Goal: Task Accomplishment & Management: Use online tool/utility

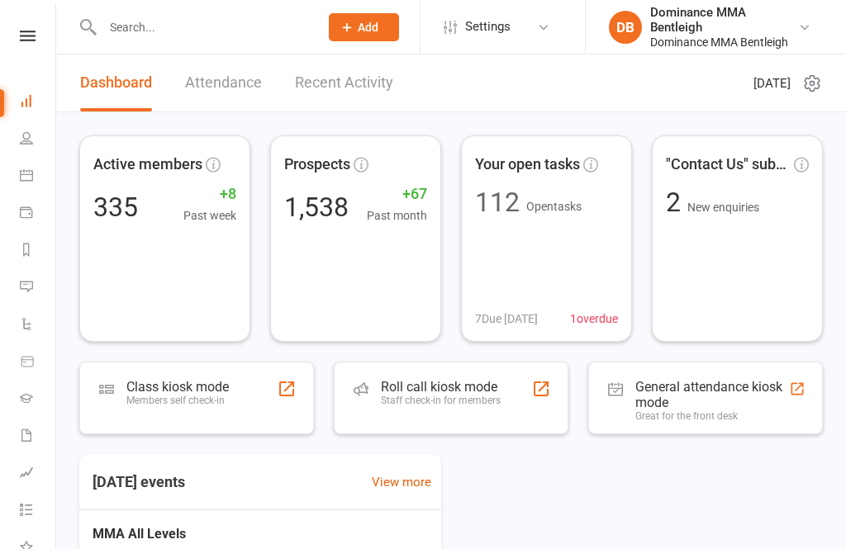
click at [37, 36] on link at bounding box center [27, 36] width 59 height 11
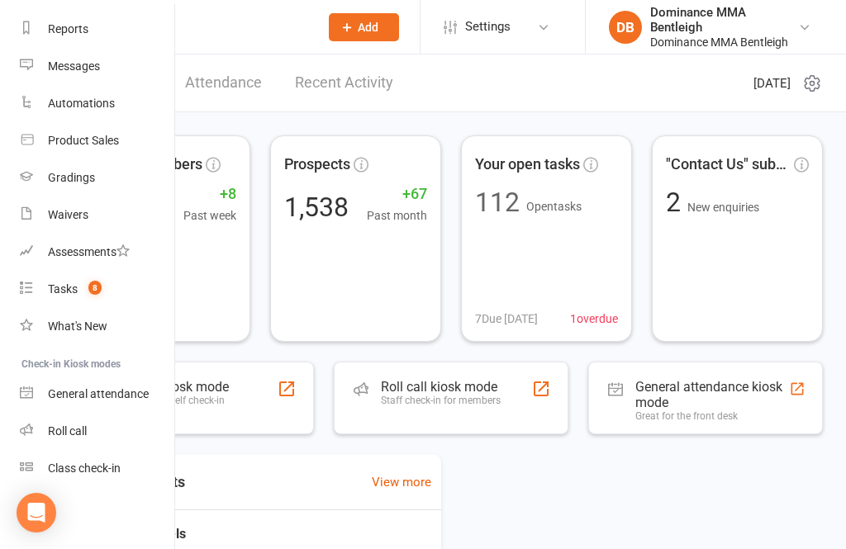
scroll to position [208, 0]
click at [108, 472] on div "Class check-in" at bounding box center [84, 468] width 73 height 13
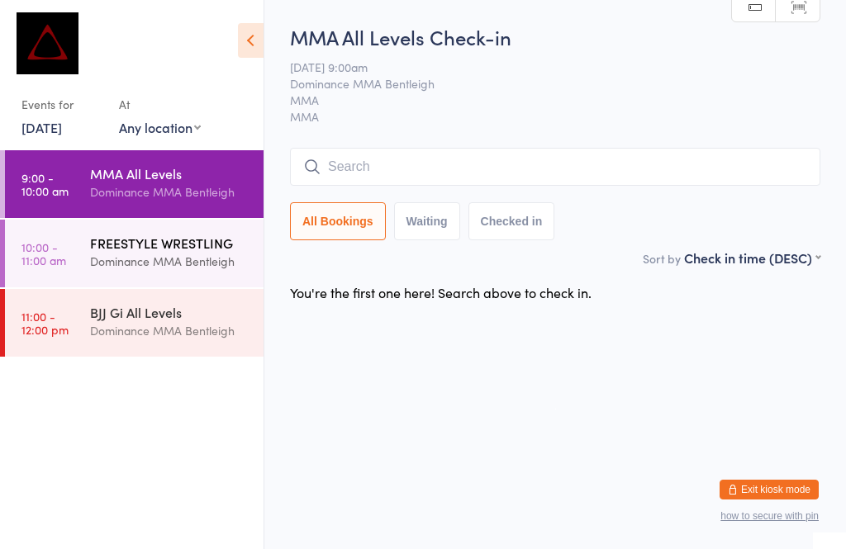
click at [154, 257] on div "Dominance MMA Bentleigh" at bounding box center [169, 261] width 159 height 19
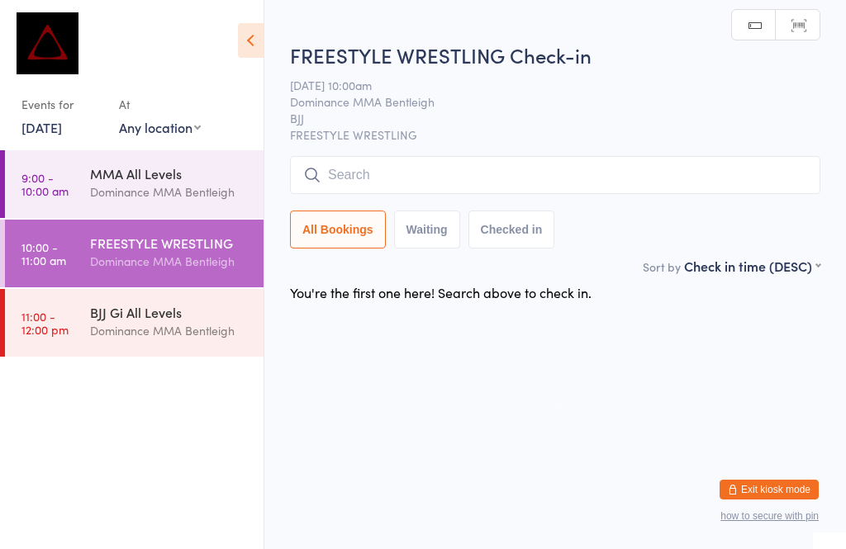
click at [413, 166] on input "search" at bounding box center [555, 175] width 530 height 38
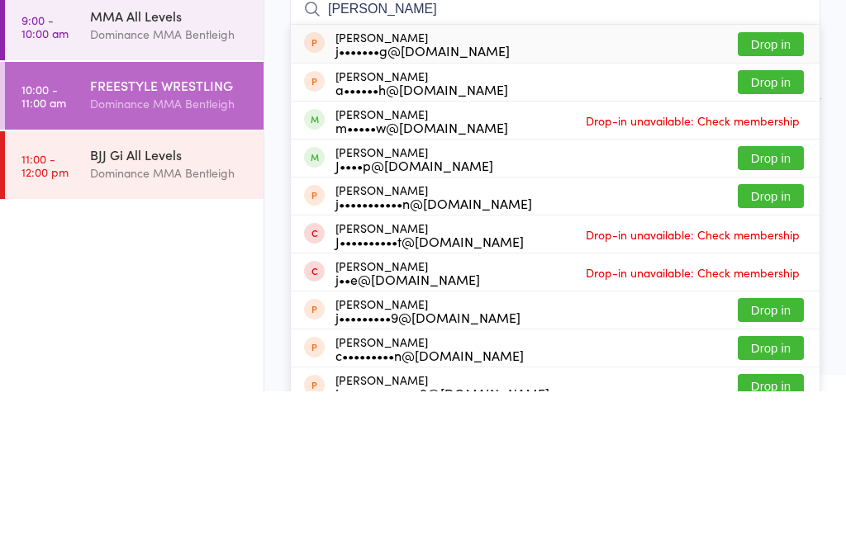
type input "[PERSON_NAME]"
click at [748, 304] on button "Drop in" at bounding box center [770, 316] width 66 height 24
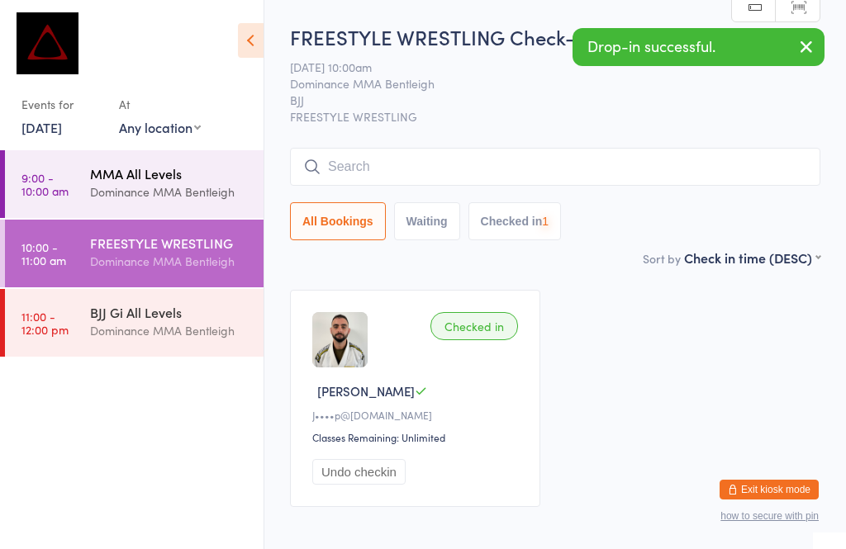
click at [145, 163] on div "MMA All Levels Dominance MMA Bentleigh" at bounding box center [176, 182] width 173 height 65
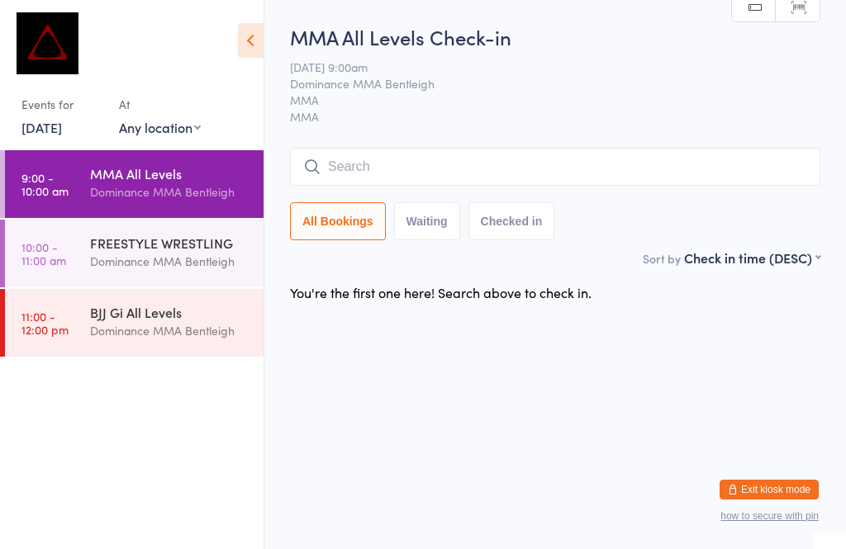
click at [182, 187] on div "Dominance MMA Bentleigh" at bounding box center [169, 191] width 159 height 19
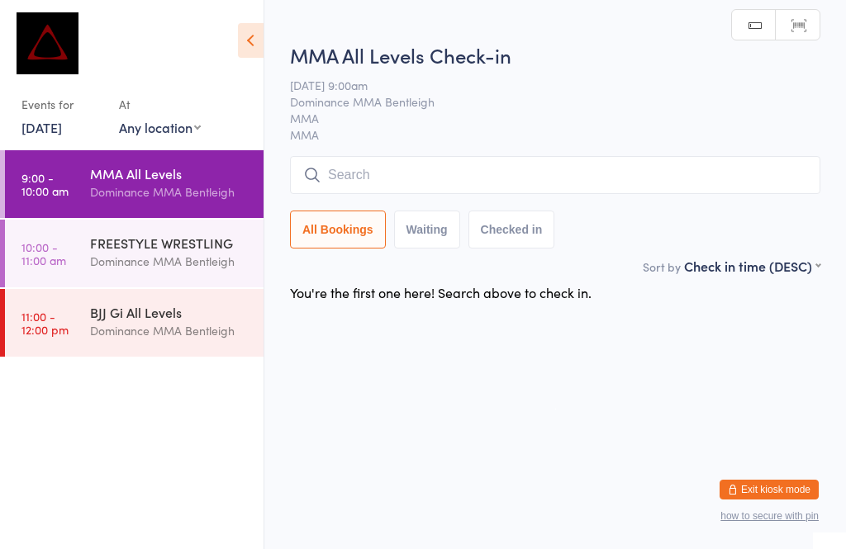
click at [542, 144] on div "MMA All Levels Check-in [DATE] 9:00am Dominance MMA Bentleigh MMA MMA Manual se…" at bounding box center [555, 149] width 530 height 216
click at [556, 154] on div "MMA All Levels Check-in [DATE] 9:00am Dominance MMA Bentleigh MMA MMA Manual se…" at bounding box center [555, 149] width 530 height 216
click at [536, 189] on input "search" at bounding box center [555, 175] width 530 height 38
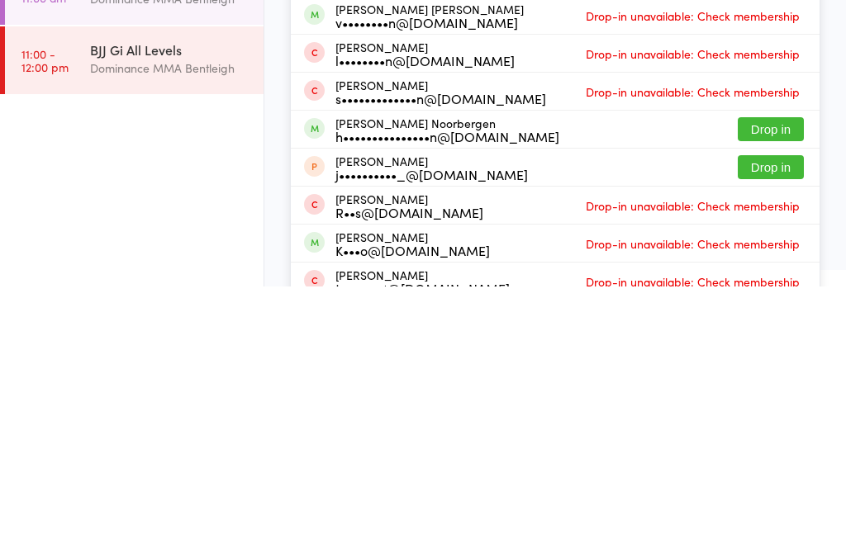
type input "[PERSON_NAME]"
click at [779, 380] on button "Drop in" at bounding box center [770, 392] width 66 height 24
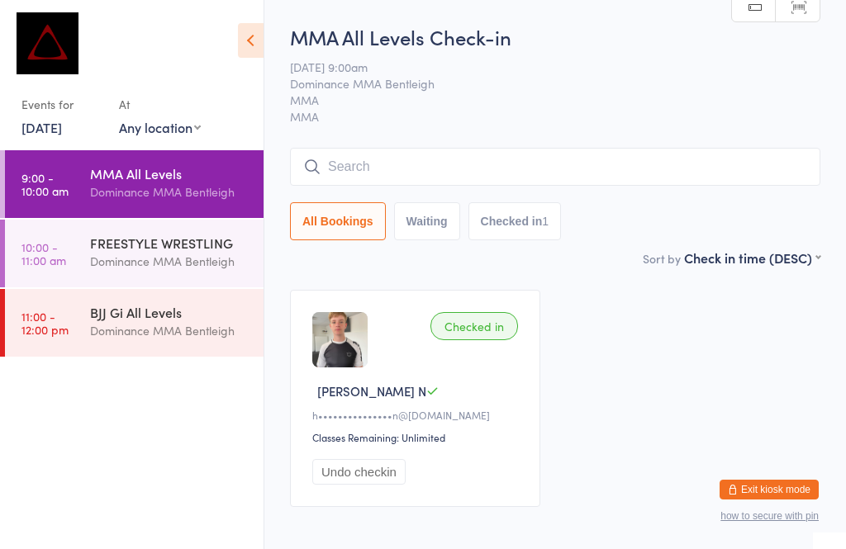
click at [616, 150] on input "search" at bounding box center [555, 167] width 530 height 38
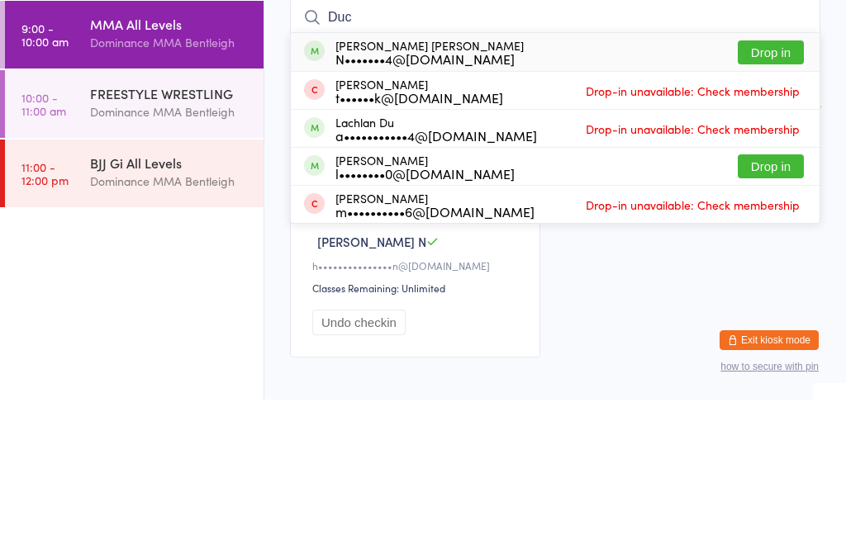
type input "Duc"
click at [769, 190] on button "Drop in" at bounding box center [770, 202] width 66 height 24
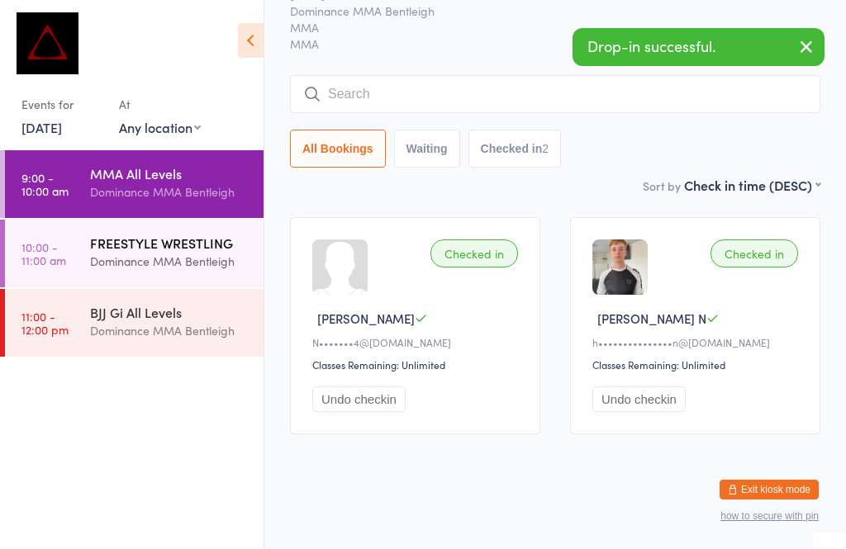
click at [200, 242] on div "FREESTYLE WRESTLING" at bounding box center [169, 243] width 159 height 18
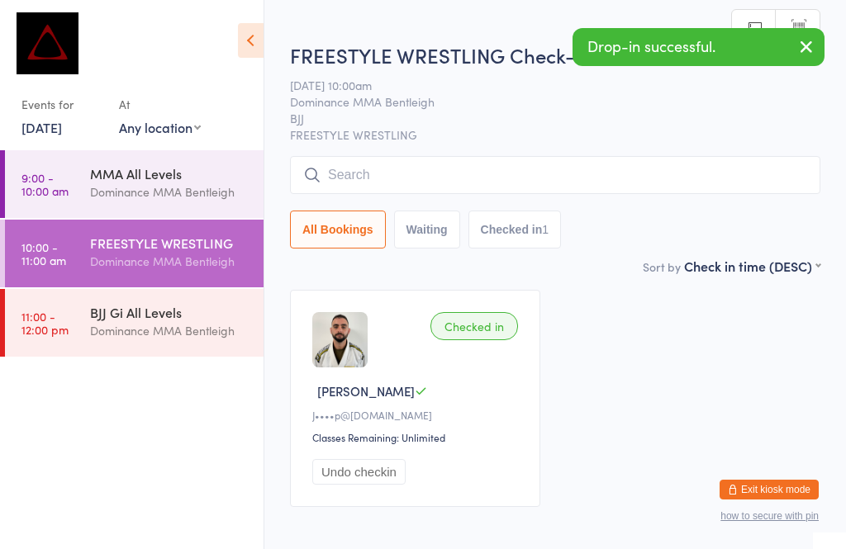
click at [437, 149] on div "FREESTYLE WRESTLING Check-in [DATE] 10:00am Dominance MMA [PERSON_NAME] FREESTY…" at bounding box center [555, 149] width 530 height 216
click at [497, 168] on input "search" at bounding box center [555, 175] width 530 height 38
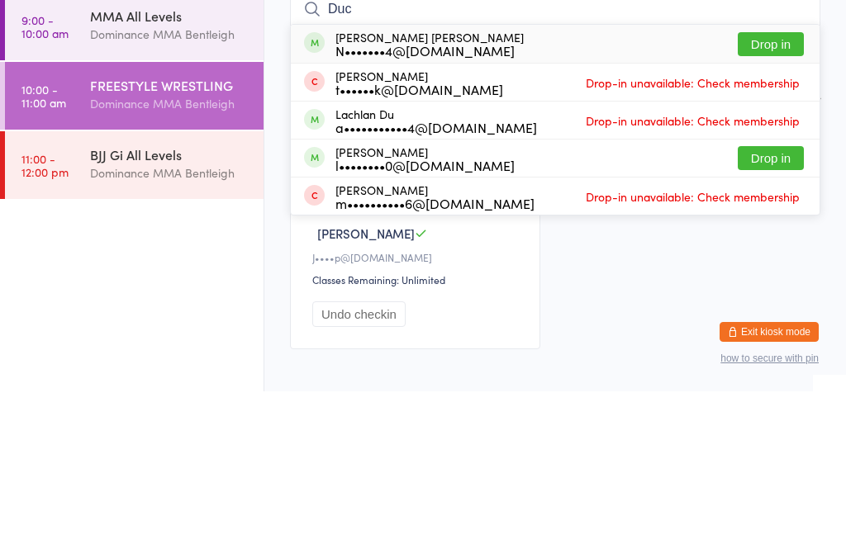
type input "Duc"
click at [757, 190] on button "Drop in" at bounding box center [770, 202] width 66 height 24
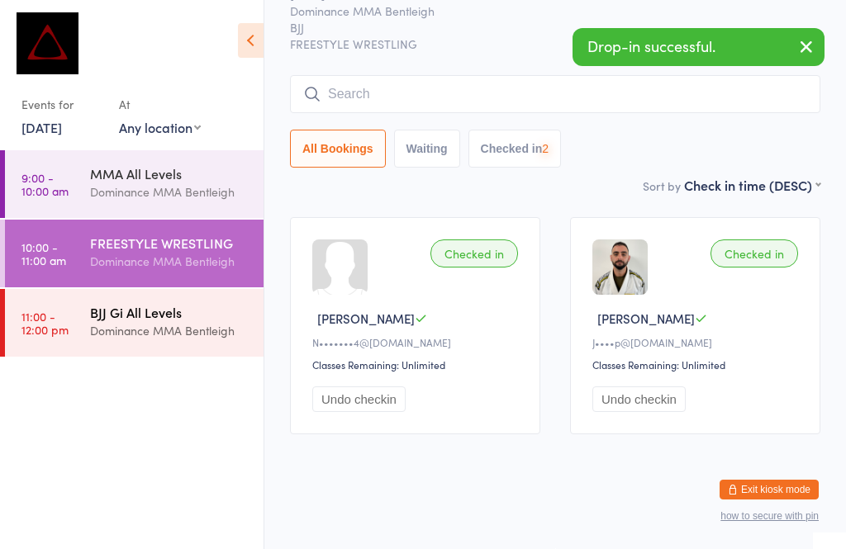
click at [182, 325] on div "Dominance MMA Bentleigh" at bounding box center [169, 330] width 159 height 19
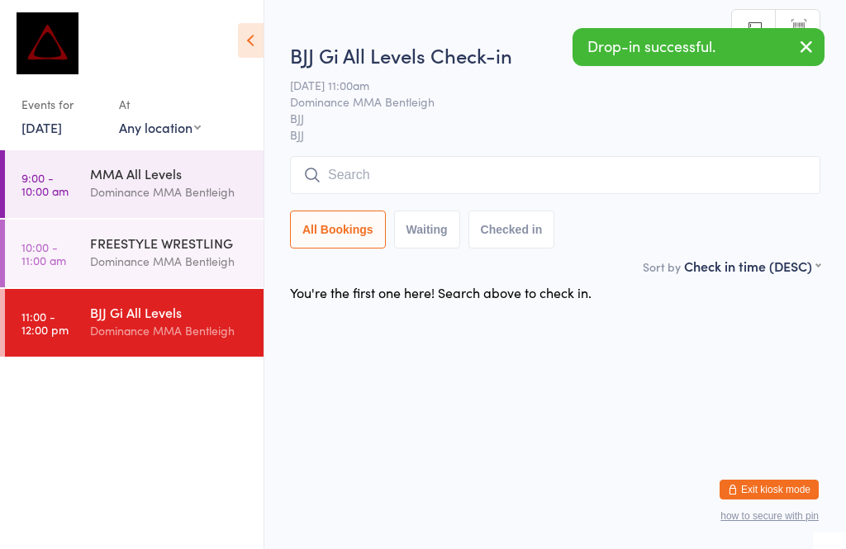
click at [398, 169] on input "search" at bounding box center [555, 175] width 530 height 38
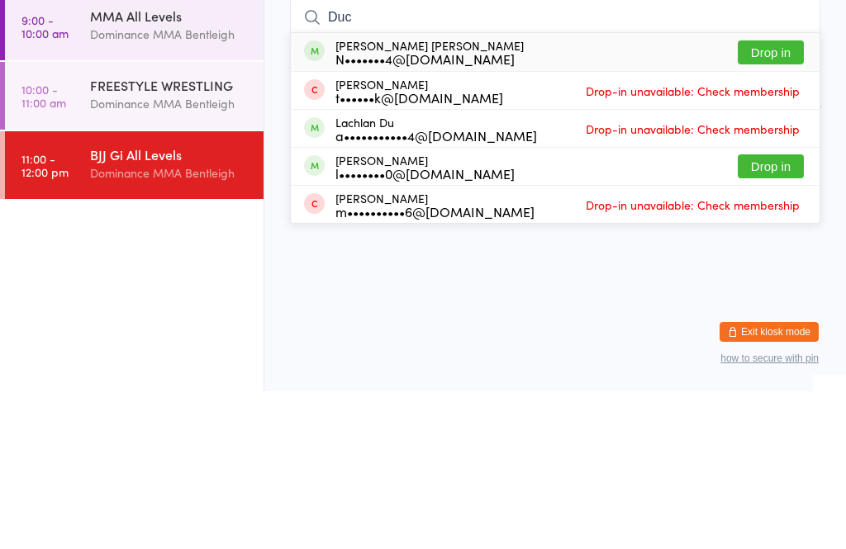
type input "Duc"
click at [765, 198] on button "Drop in" at bounding box center [770, 210] width 66 height 24
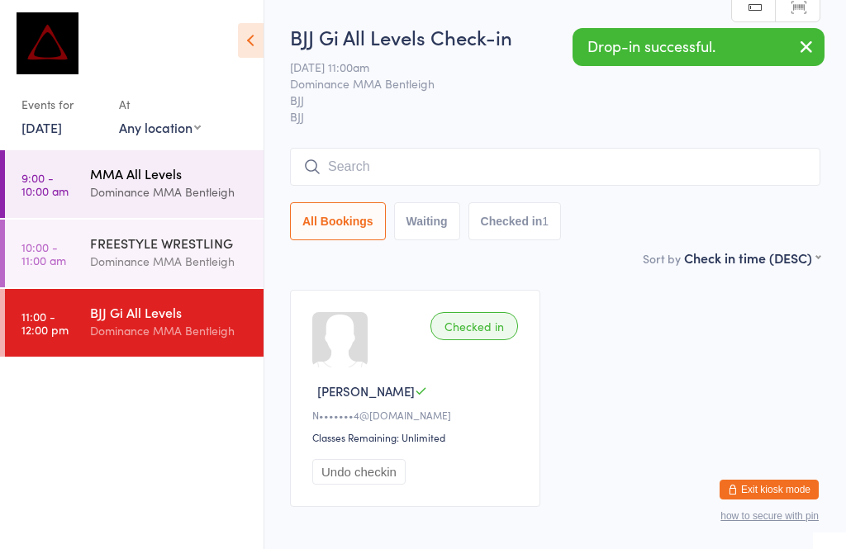
click at [192, 176] on div "MMA All Levels" at bounding box center [169, 173] width 159 height 18
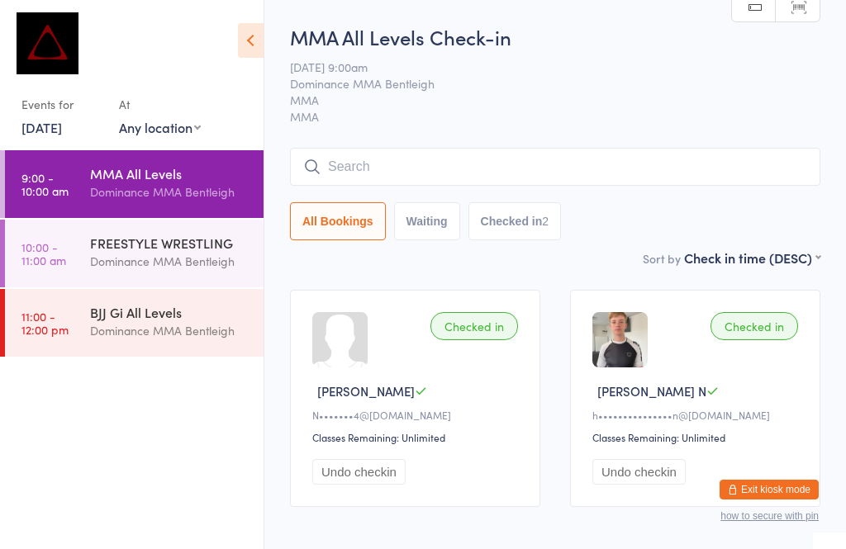
click at [772, 167] on input "search" at bounding box center [555, 167] width 530 height 38
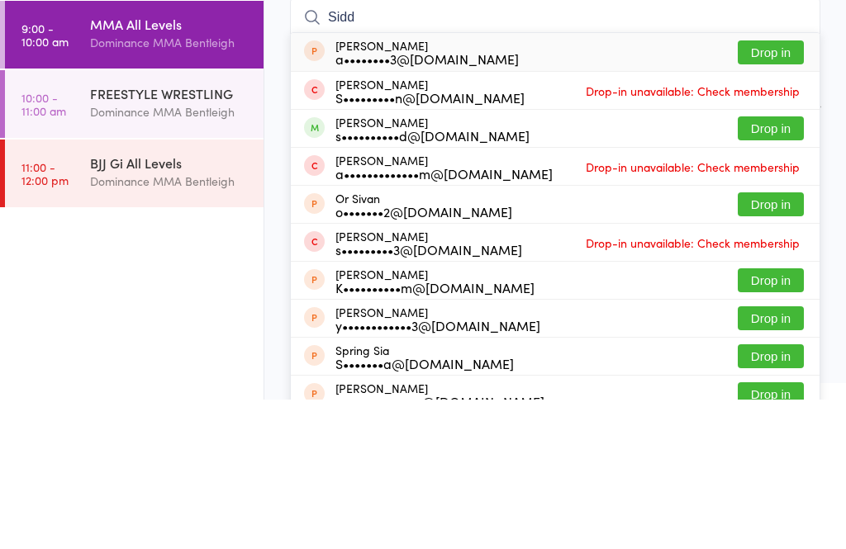
type input "Sidd"
click at [779, 266] on button "Drop in" at bounding box center [770, 278] width 66 height 24
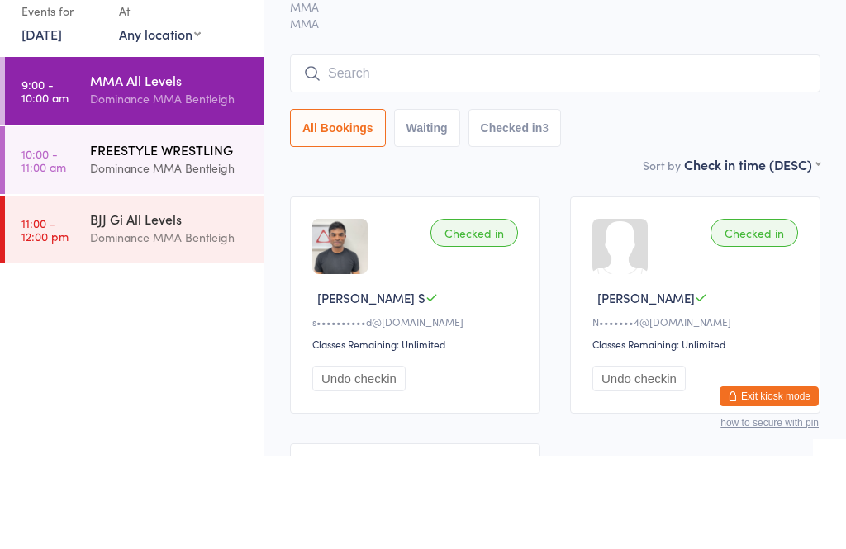
click at [172, 252] on div "Dominance MMA Bentleigh" at bounding box center [169, 261] width 159 height 19
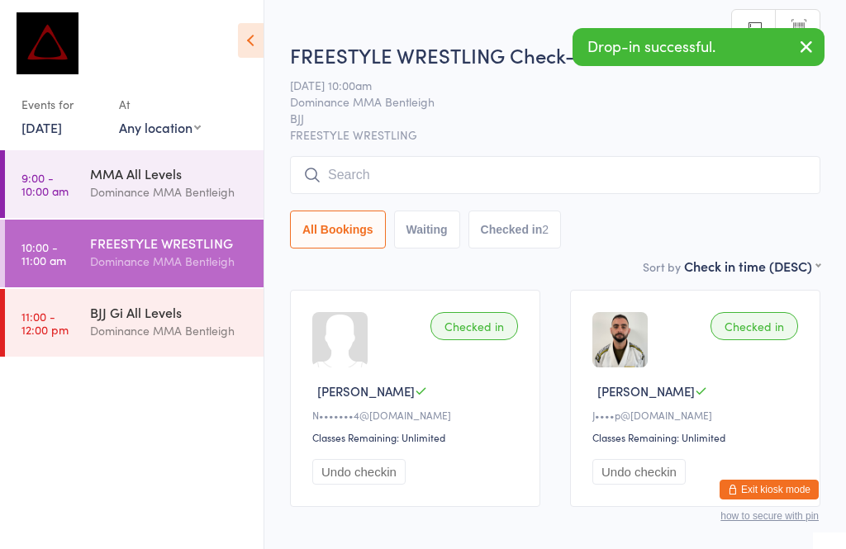
click at [386, 185] on input "search" at bounding box center [555, 175] width 530 height 38
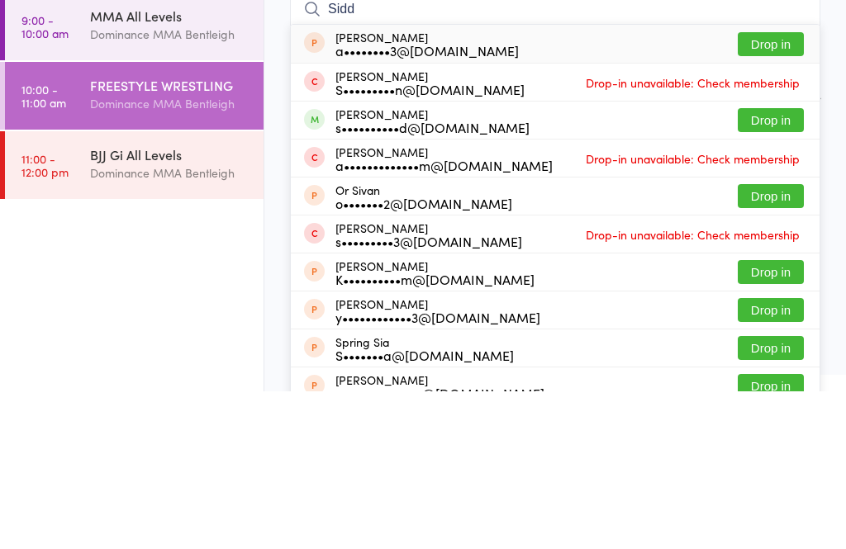
type input "Sidd"
click at [779, 266] on button "Drop in" at bounding box center [770, 278] width 66 height 24
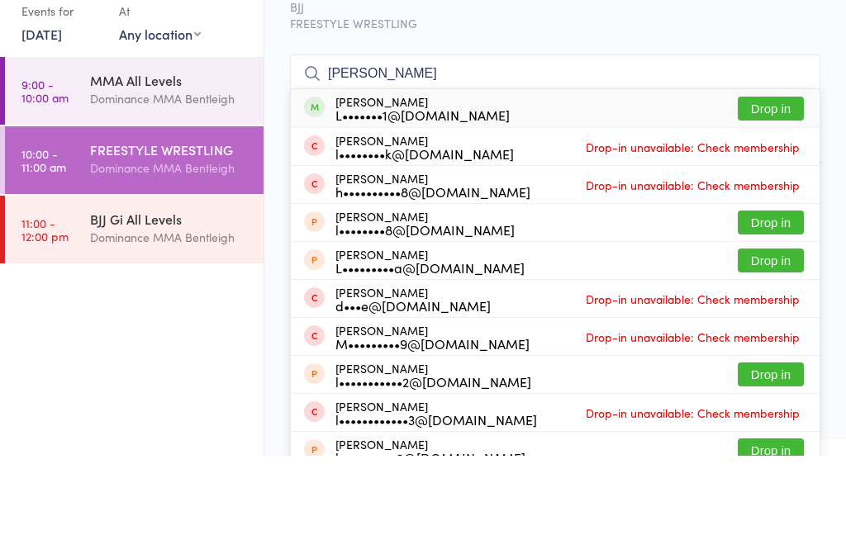
type input "[PERSON_NAME]"
click at [756, 190] on button "Drop in" at bounding box center [770, 202] width 66 height 24
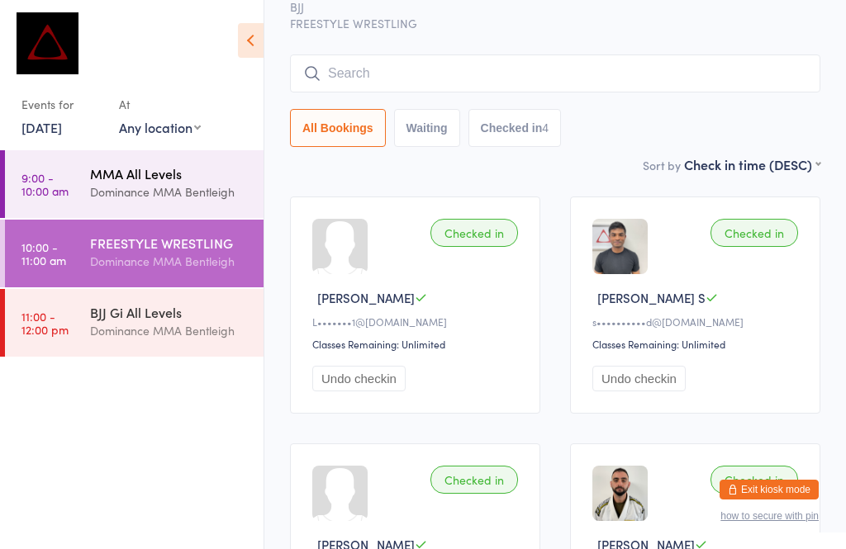
click at [167, 216] on div "MMA All Levels Dominance MMA Bentleigh" at bounding box center [176, 182] width 173 height 65
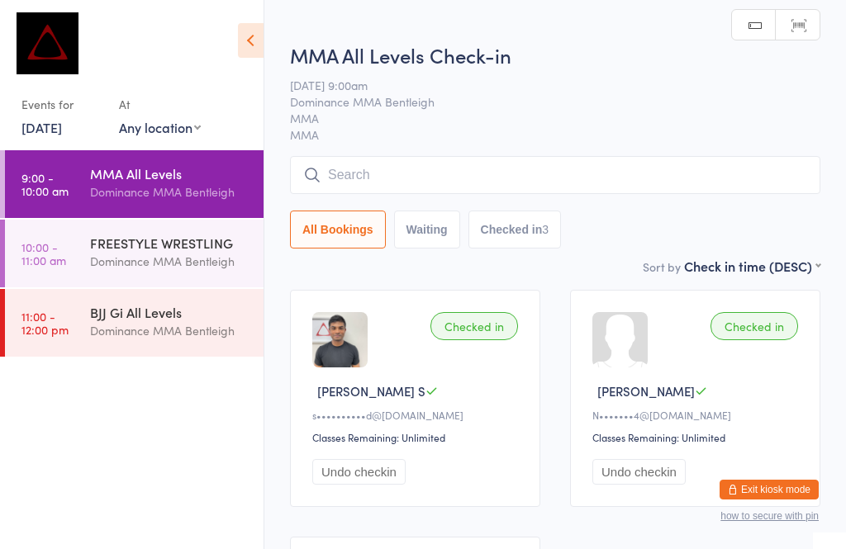
click at [353, 180] on input "search" at bounding box center [555, 175] width 530 height 38
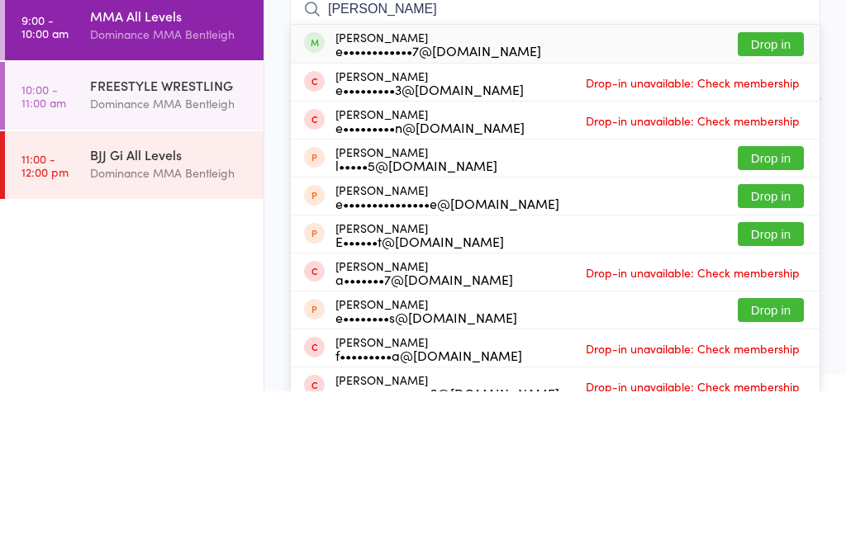
type input "[PERSON_NAME]"
click at [759, 190] on button "Drop in" at bounding box center [770, 202] width 66 height 24
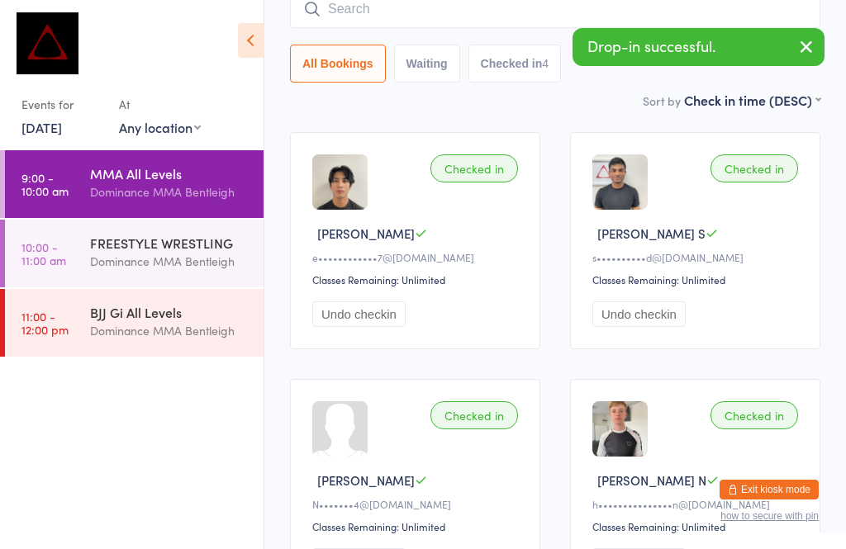
click at [398, 8] on input "search" at bounding box center [555, 9] width 530 height 38
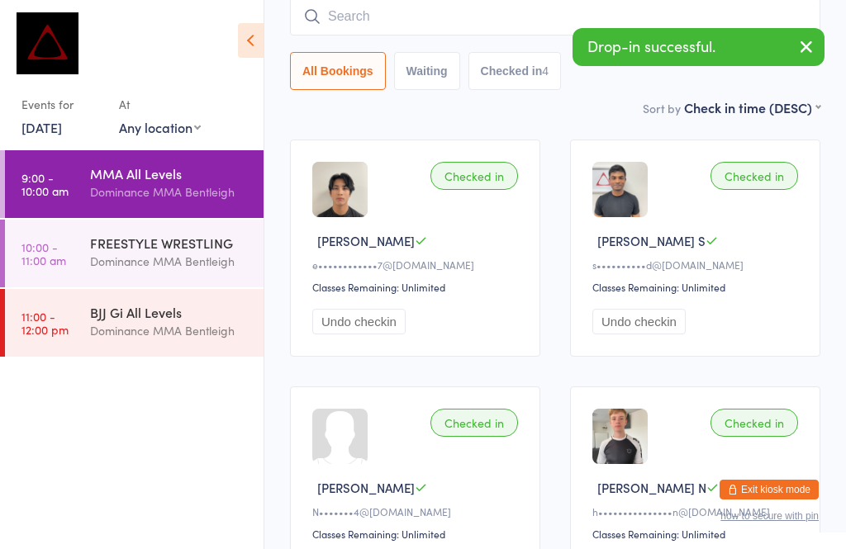
scroll to position [149, 0]
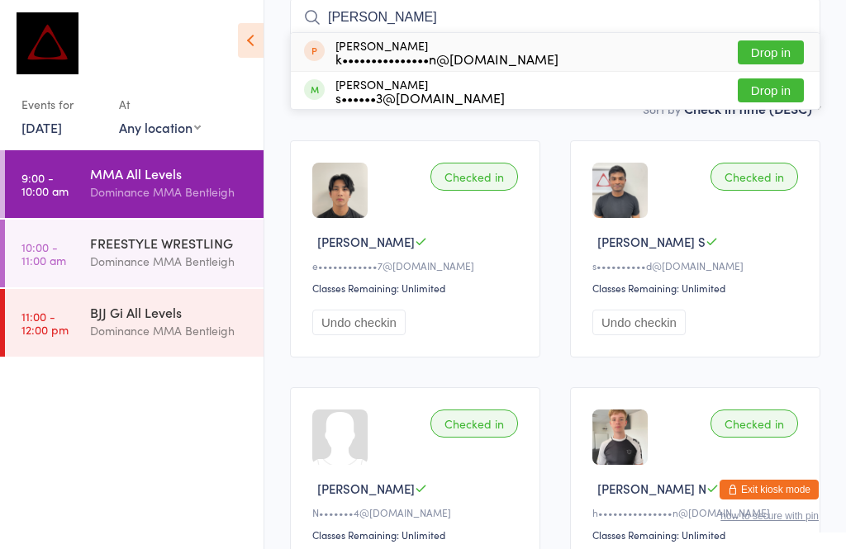
type input "[PERSON_NAME]"
click at [779, 102] on button "Drop in" at bounding box center [770, 90] width 66 height 24
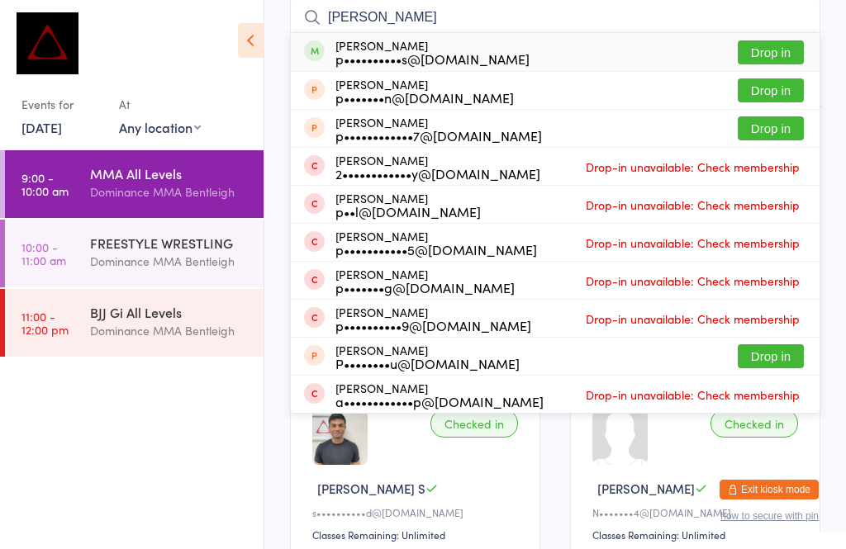
type input "[PERSON_NAME]"
click at [785, 54] on button "Drop in" at bounding box center [770, 52] width 66 height 24
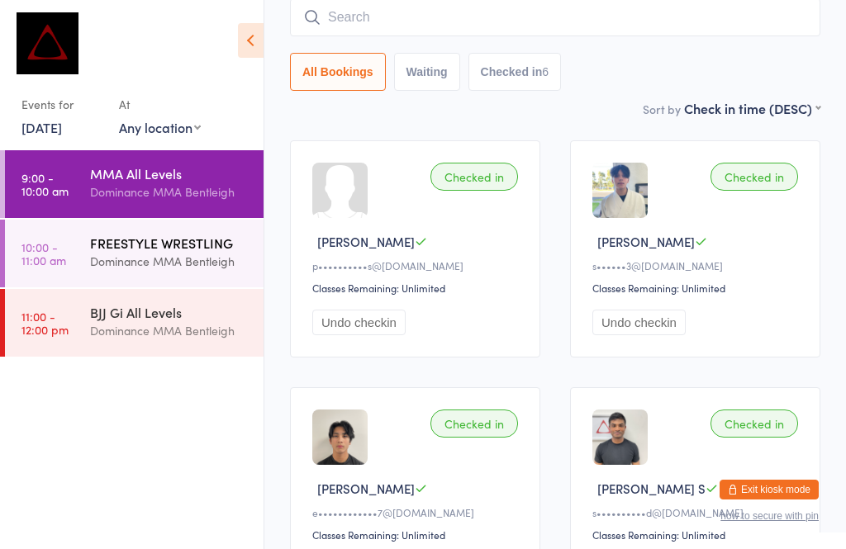
click at [129, 266] on div "Dominance MMA Bentleigh" at bounding box center [169, 261] width 159 height 19
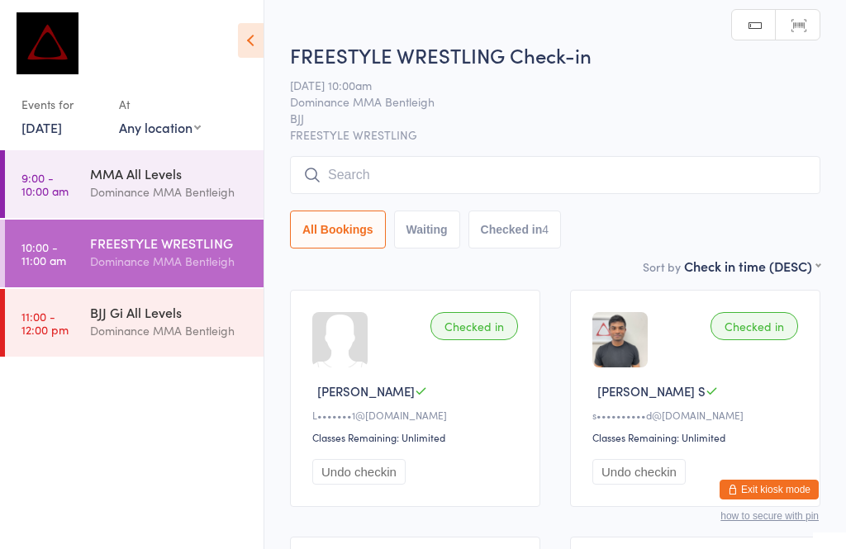
click at [593, 185] on input "search" at bounding box center [555, 175] width 530 height 38
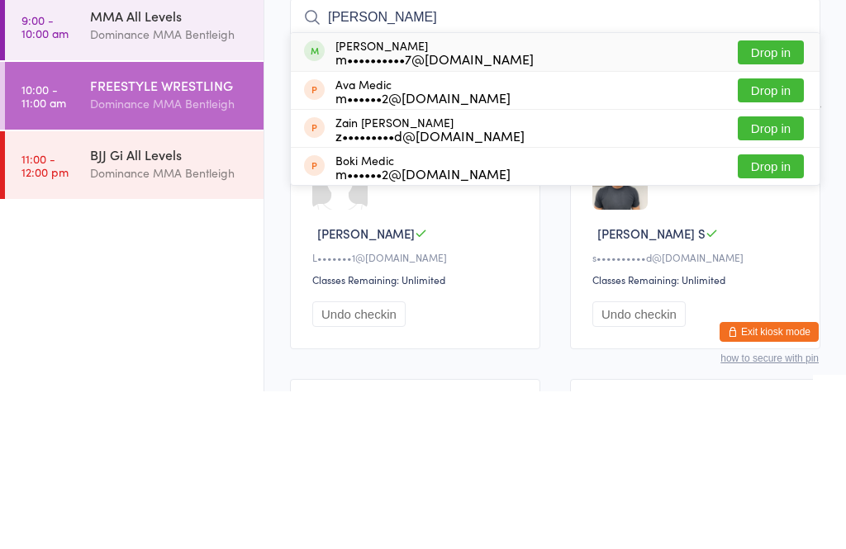
type input "[PERSON_NAME]"
click at [778, 198] on button "Drop in" at bounding box center [770, 210] width 66 height 24
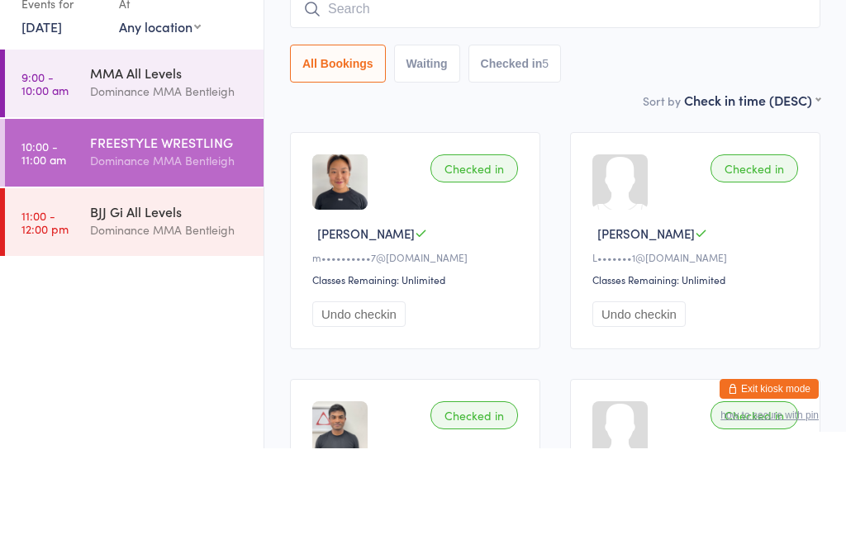
scroll to position [59, 0]
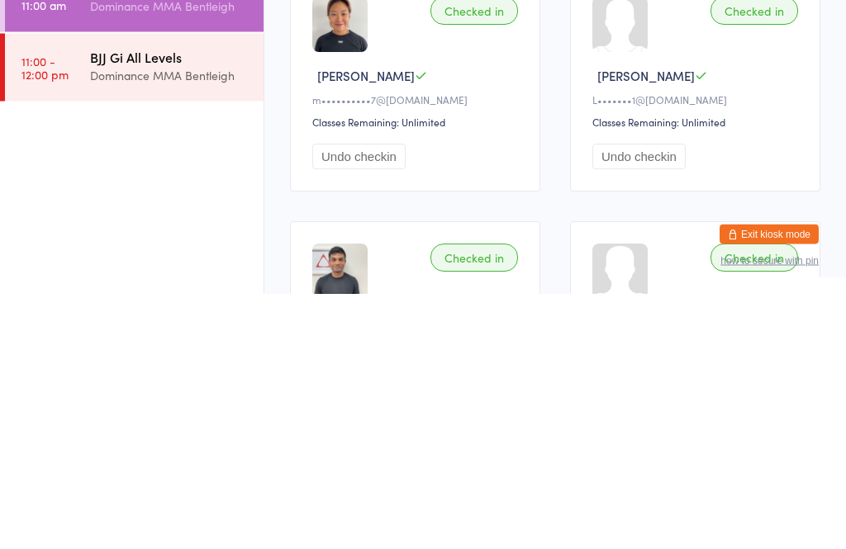
click at [204, 289] on div "BJJ Gi All Levels Dominance MMA Bentleigh" at bounding box center [176, 321] width 173 height 65
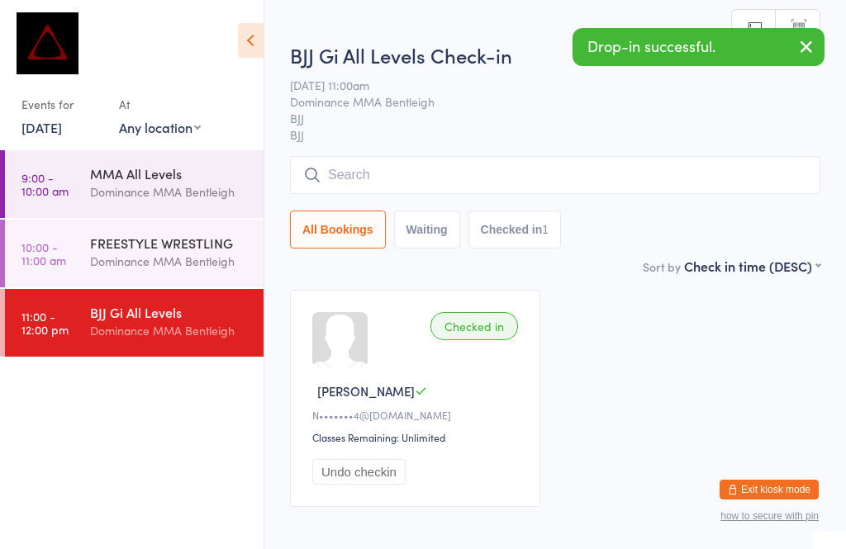
click at [514, 173] on input "search" at bounding box center [555, 175] width 530 height 38
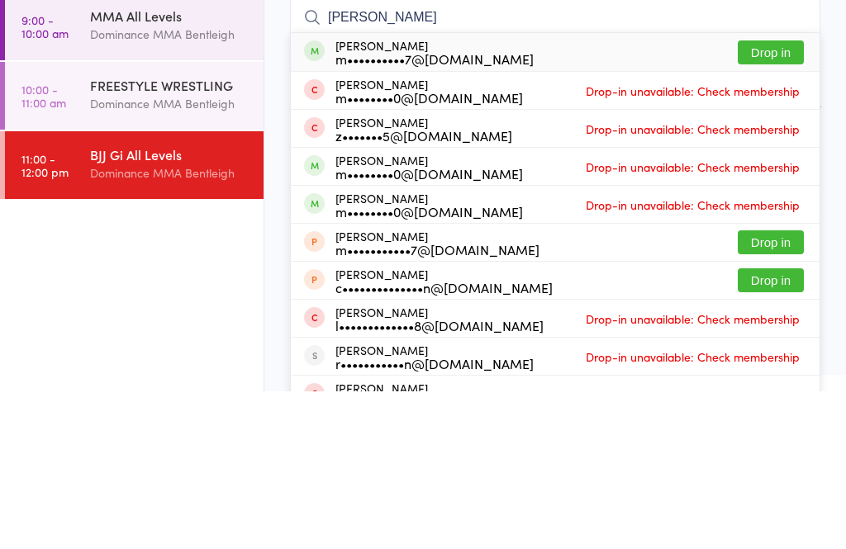
type input "[PERSON_NAME]"
click at [784, 198] on button "Drop in" at bounding box center [770, 210] width 66 height 24
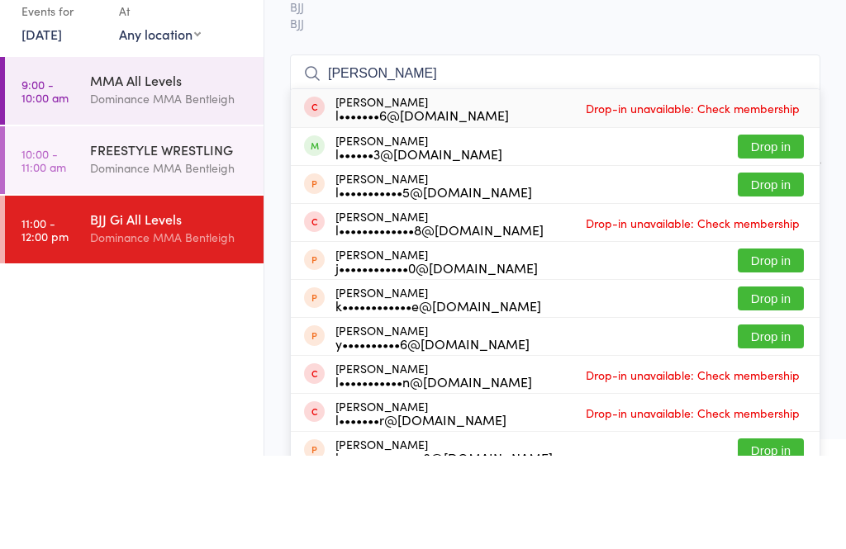
type input "[PERSON_NAME]"
click at [779, 228] on button "Drop in" at bounding box center [770, 240] width 66 height 24
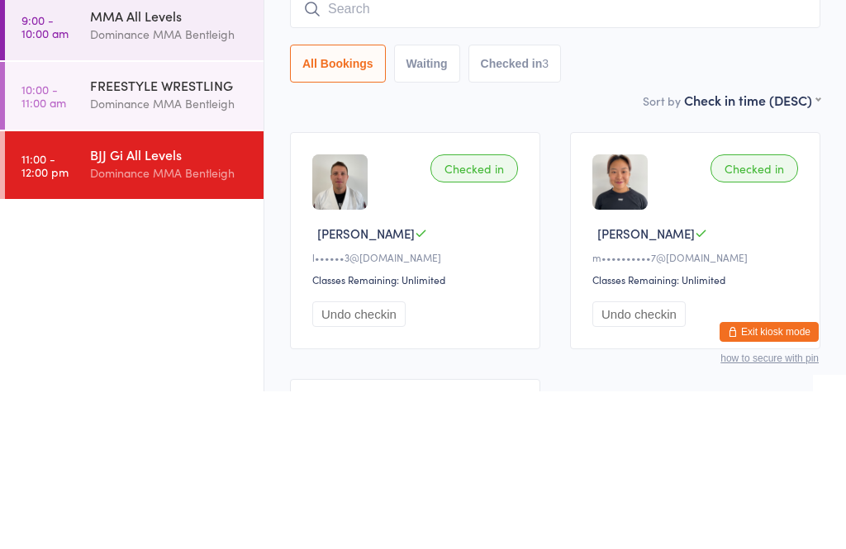
click at [178, 303] on div "BJJ Gi All Levels" at bounding box center [169, 312] width 159 height 18
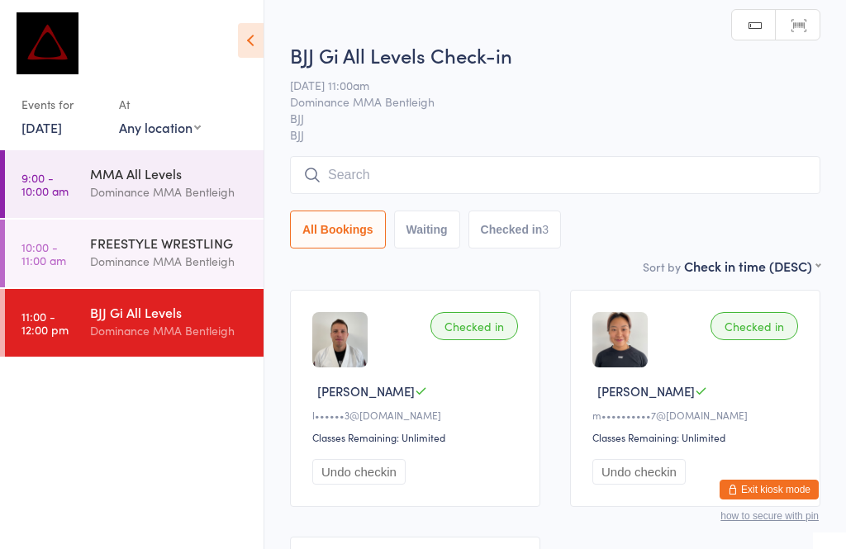
click at [732, 181] on input "search" at bounding box center [555, 175] width 530 height 38
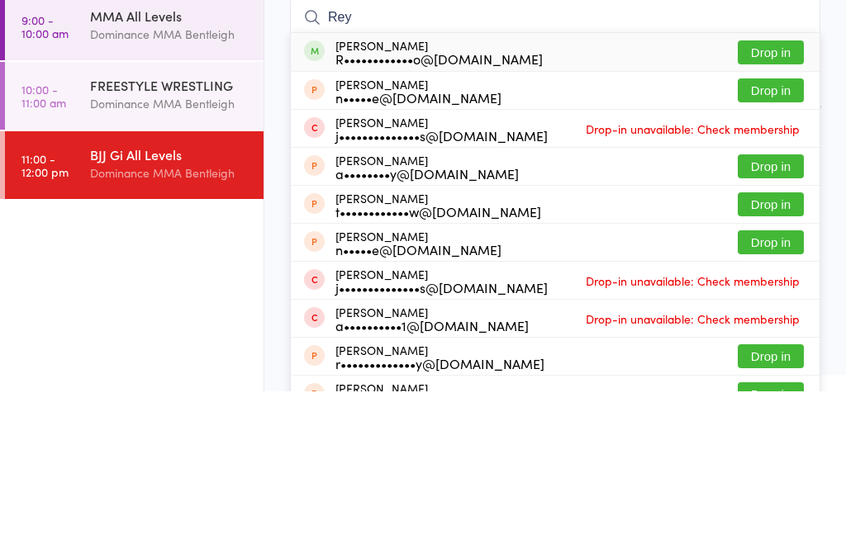
type input "Rey"
click at [768, 198] on button "Drop in" at bounding box center [770, 210] width 66 height 24
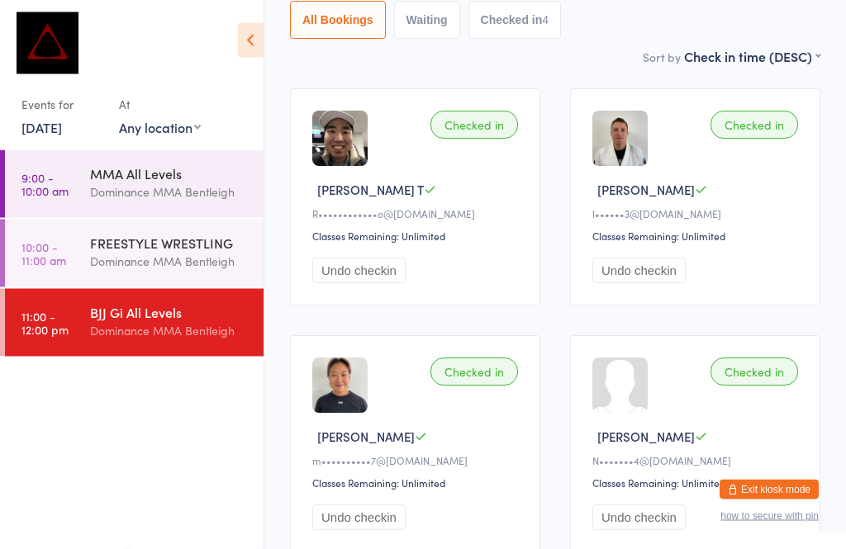
scroll to position [130, 0]
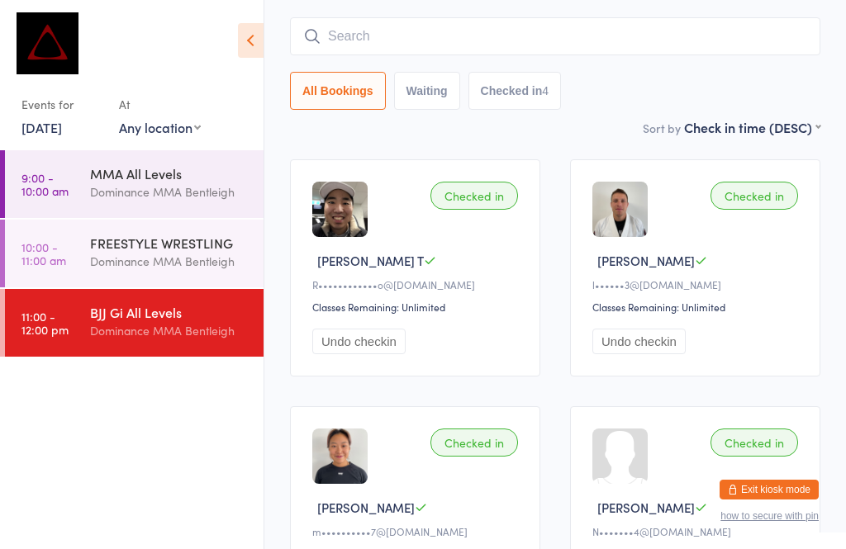
click at [509, 26] on input "search" at bounding box center [555, 36] width 530 height 38
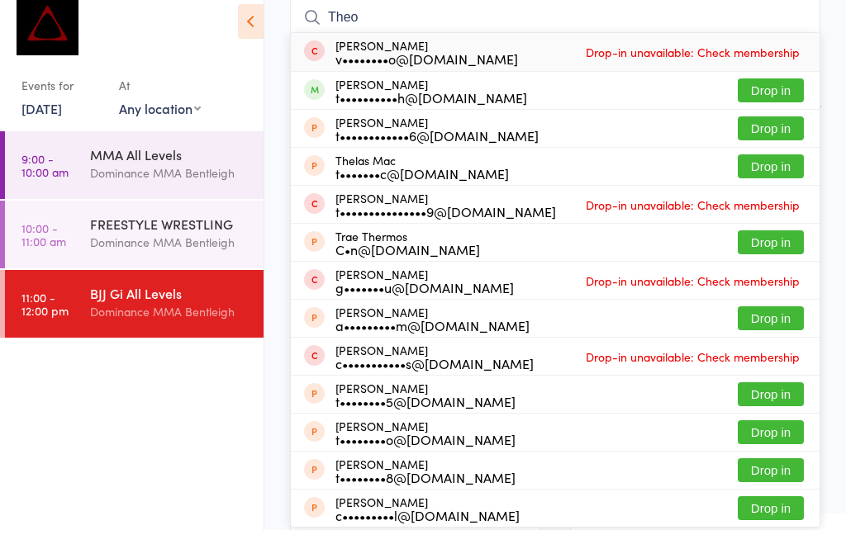
type input "Theo"
click at [770, 97] on button "Drop in" at bounding box center [770, 109] width 66 height 24
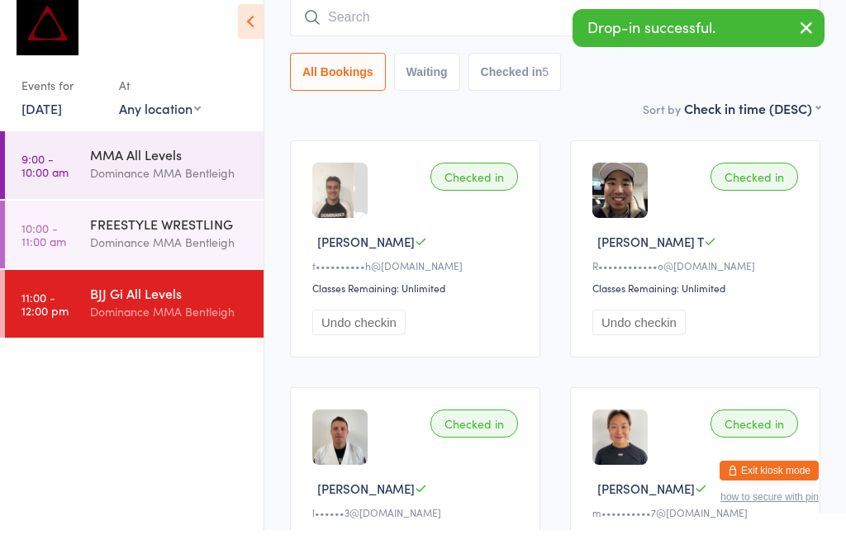
scroll to position [149, 0]
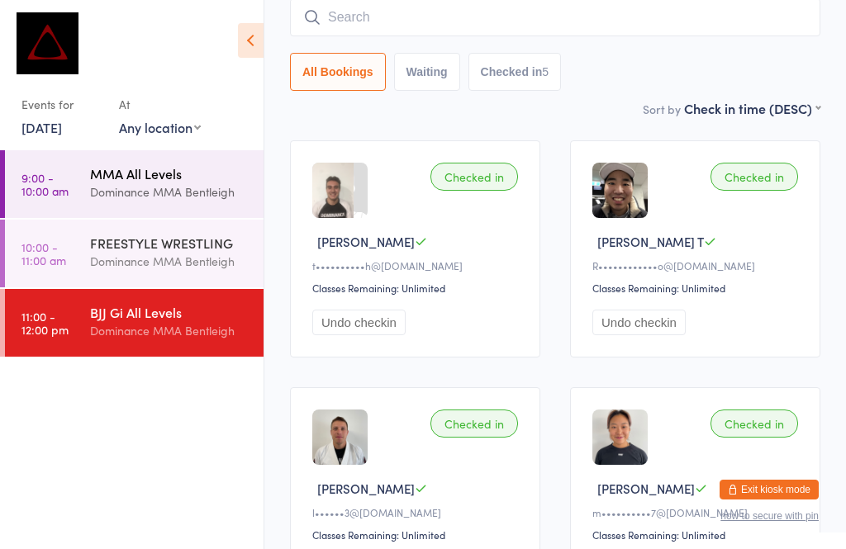
click at [162, 187] on div "Dominance MMA Bentleigh" at bounding box center [169, 191] width 159 height 19
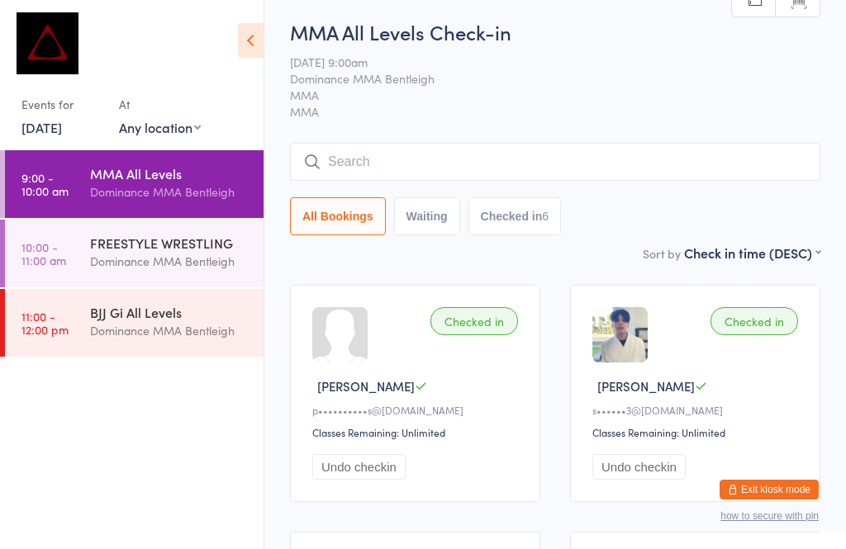
click at [525, 153] on input "search" at bounding box center [555, 162] width 530 height 38
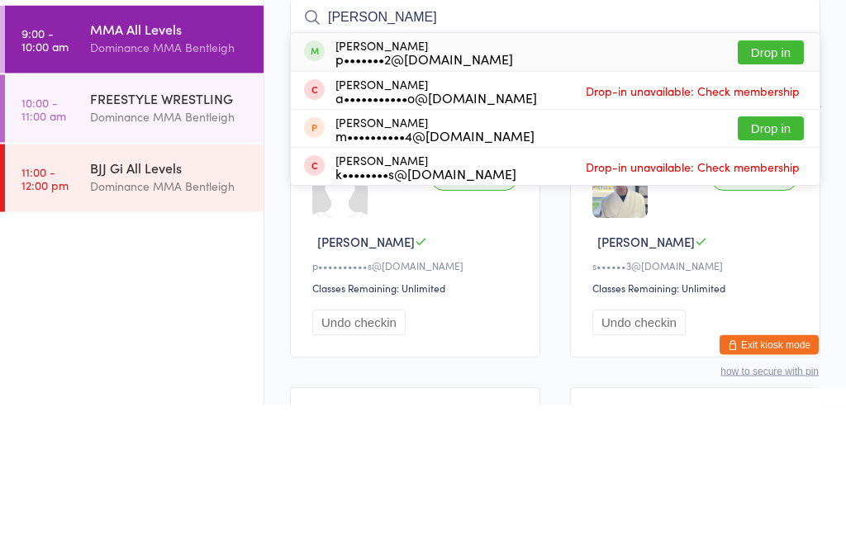
type input "[PERSON_NAME]"
click at [759, 186] on button "Drop in" at bounding box center [770, 198] width 66 height 24
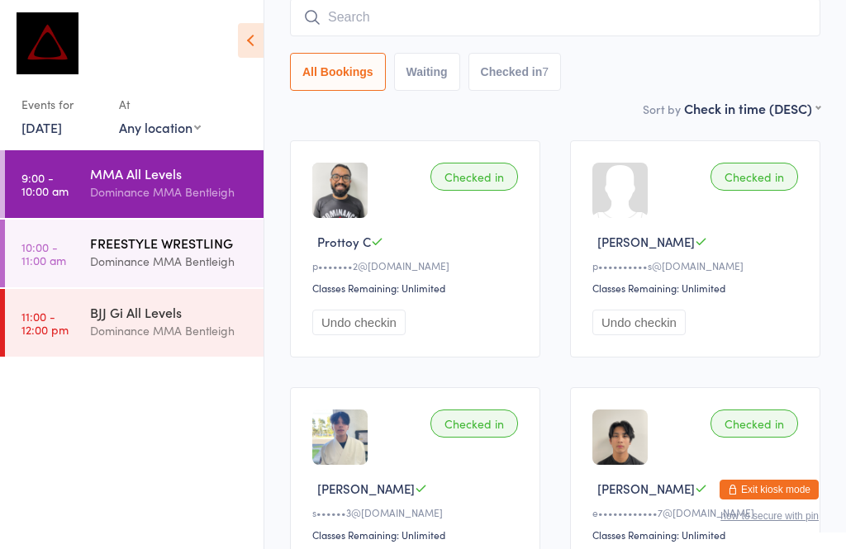
click at [203, 242] on div "FREESTYLE WRESTLING" at bounding box center [169, 243] width 159 height 18
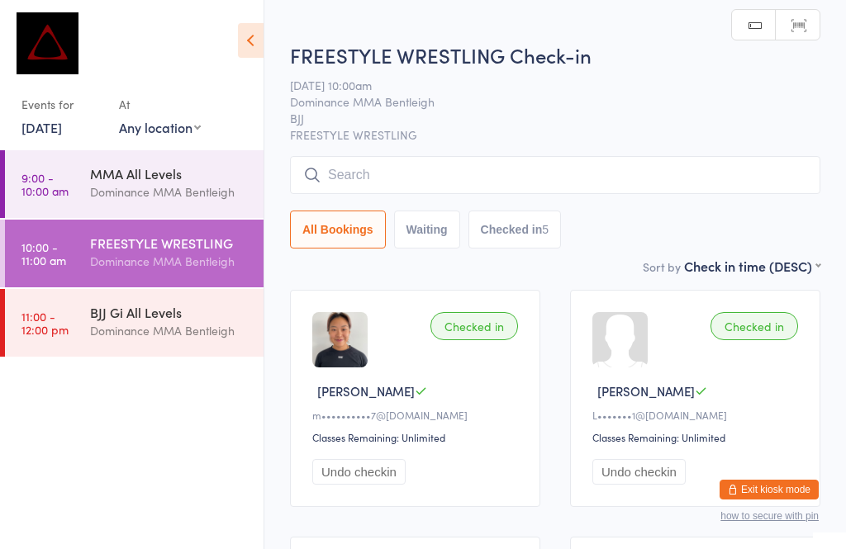
click at [552, 171] on input "search" at bounding box center [555, 175] width 530 height 38
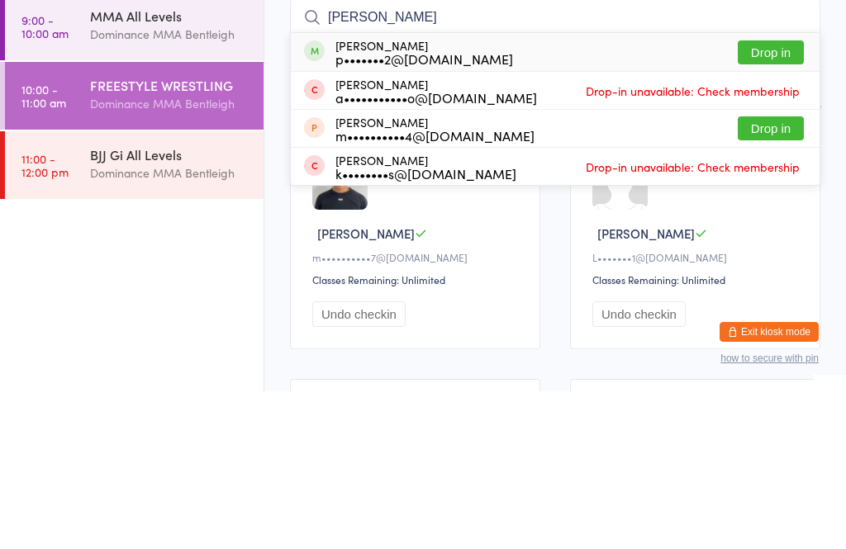
type input "[PERSON_NAME]"
click at [765, 198] on button "Drop in" at bounding box center [770, 210] width 66 height 24
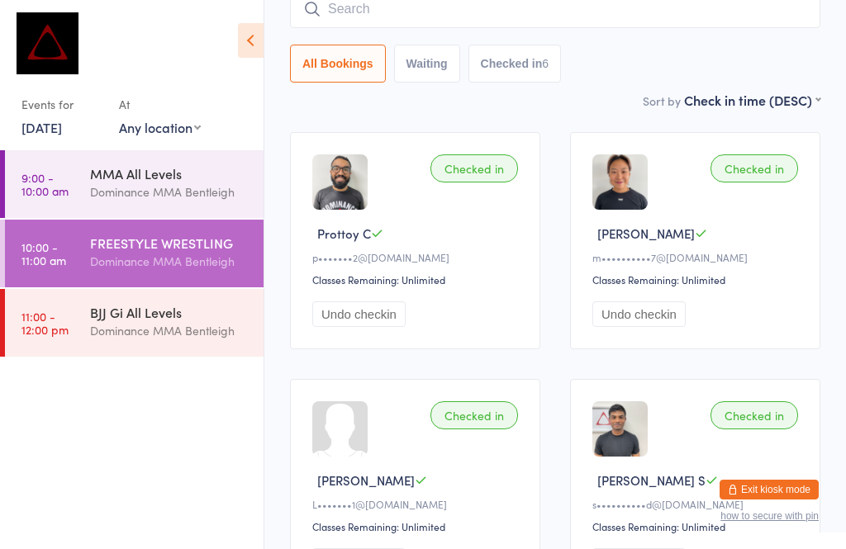
click at [452, 16] on input "search" at bounding box center [555, 9] width 530 height 38
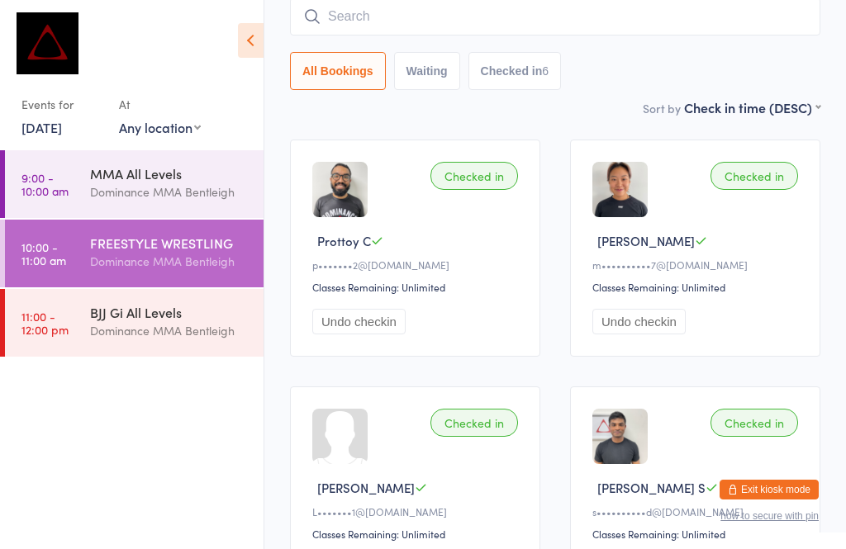
scroll to position [149, 0]
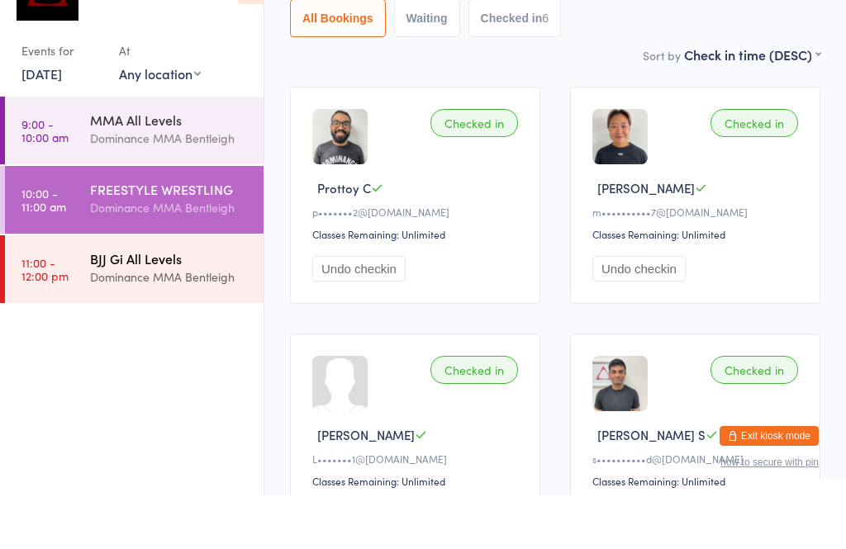
click at [204, 289] on div "BJJ Gi All Levels Dominance MMA Bentleigh" at bounding box center [176, 321] width 173 height 65
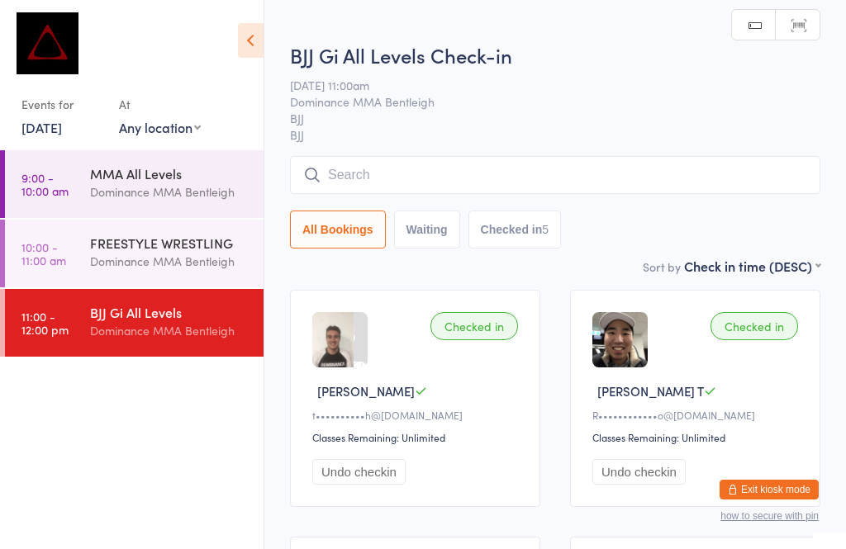
click at [403, 170] on input "search" at bounding box center [555, 175] width 530 height 38
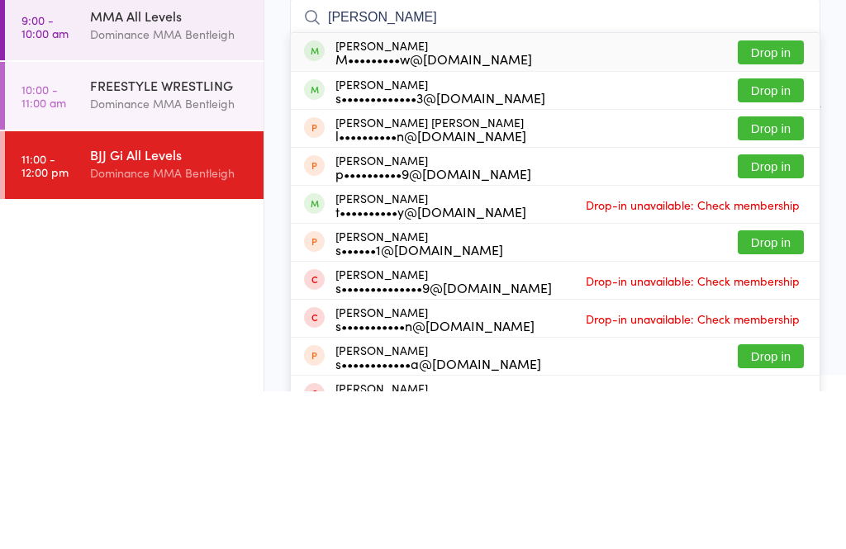
type input "[PERSON_NAME]"
click at [780, 198] on button "Drop in" at bounding box center [770, 210] width 66 height 24
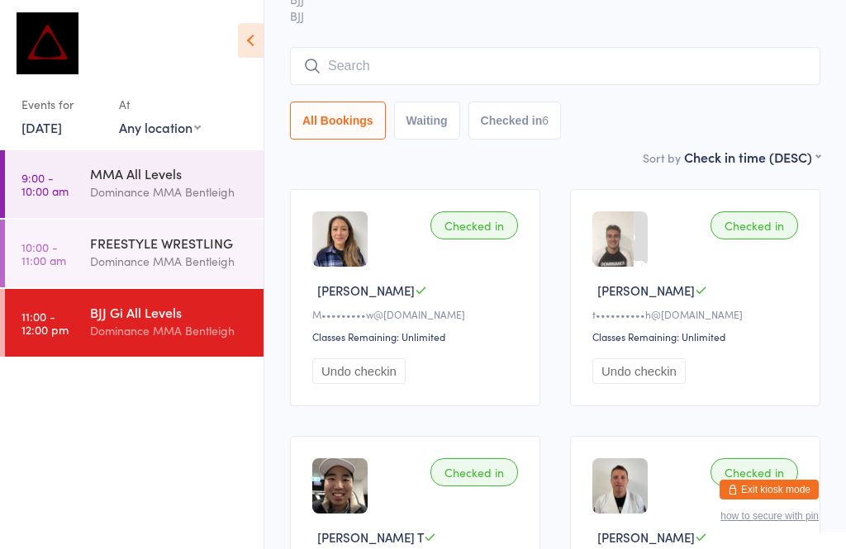
scroll to position [98, 0]
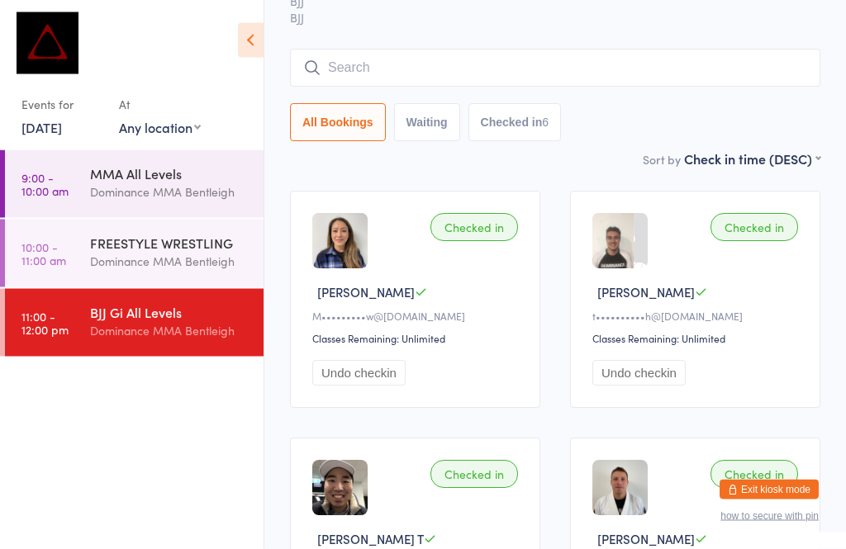
click at [410, 68] on input "search" at bounding box center [555, 69] width 530 height 38
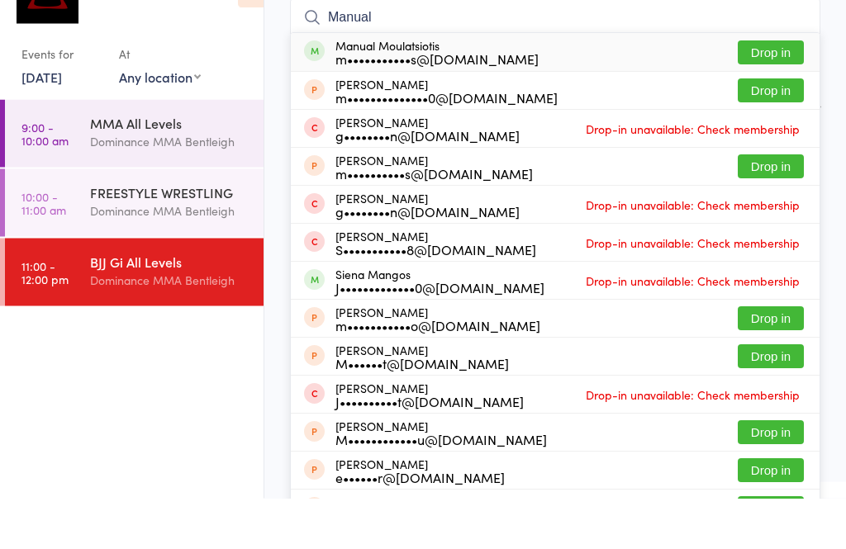
type input "Manual"
click at [771, 92] on button "Drop in" at bounding box center [770, 104] width 66 height 24
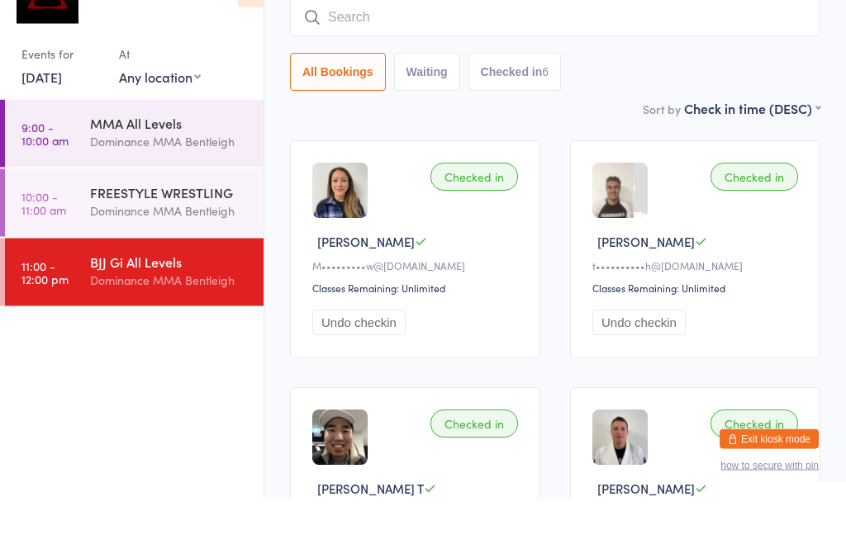
scroll to position [149, 0]
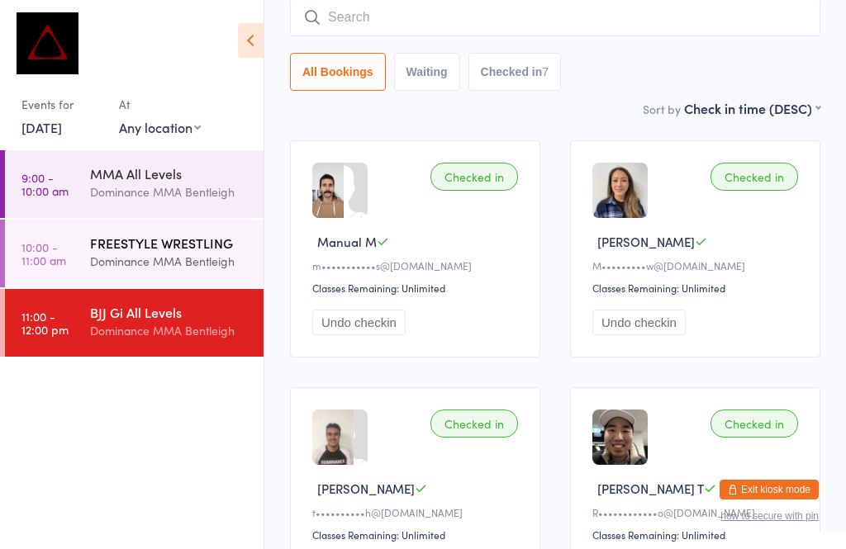
click at [102, 248] on div "FREESTYLE WRESTLING" at bounding box center [169, 243] width 159 height 18
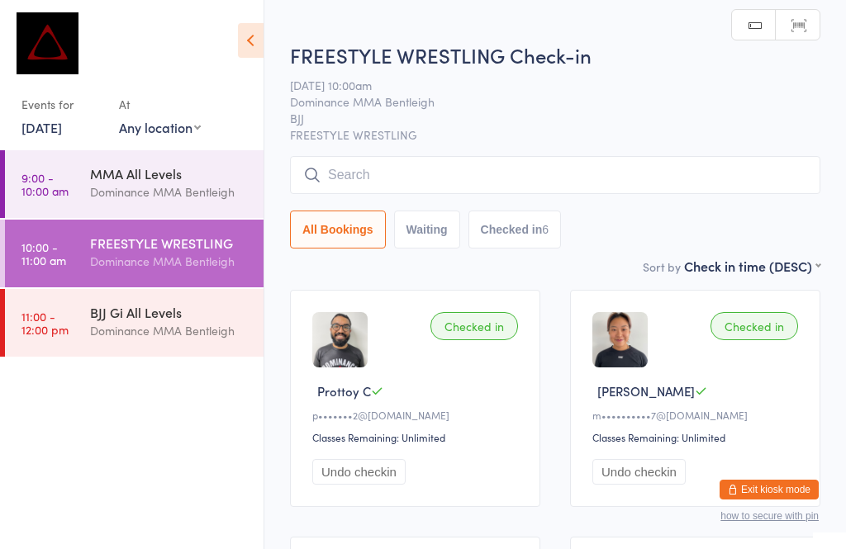
click at [358, 184] on input "search" at bounding box center [555, 175] width 530 height 38
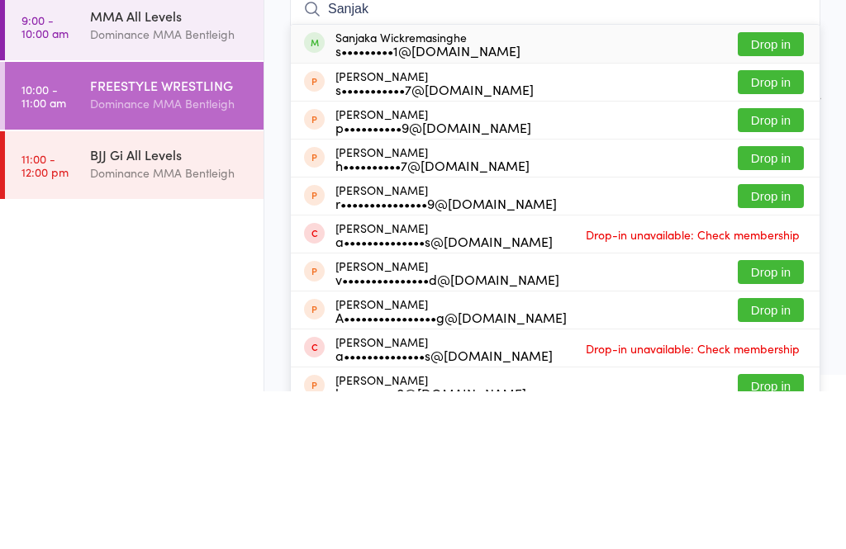
type input "Sanjak"
click at [766, 190] on button "Drop in" at bounding box center [770, 202] width 66 height 24
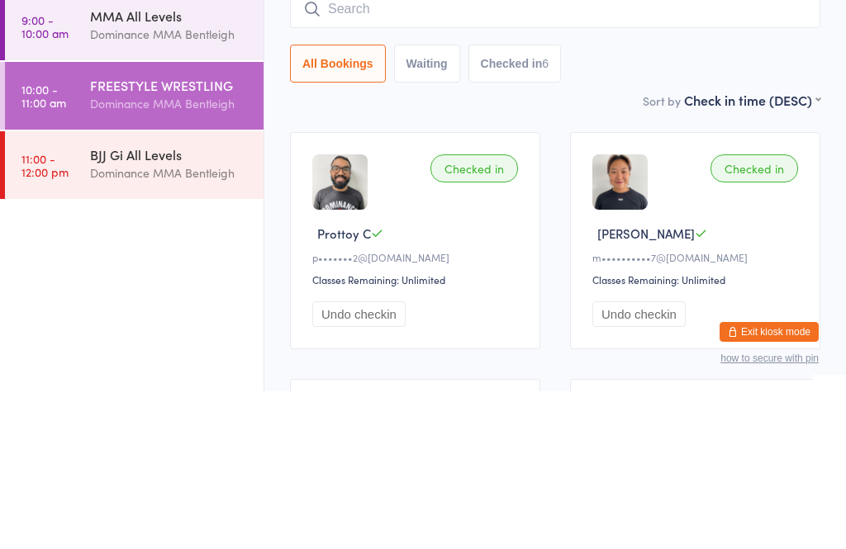
scroll to position [158, 0]
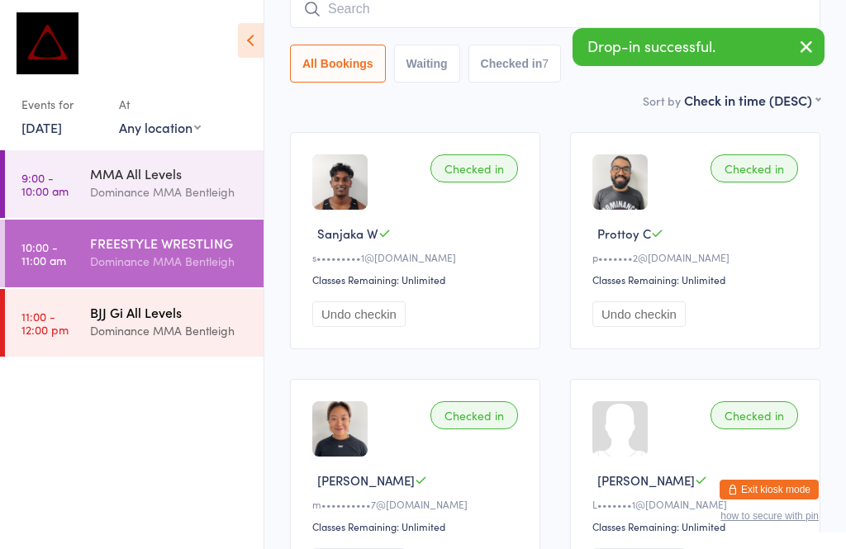
click at [65, 315] on time "11:00 - 12:00 pm" at bounding box center [44, 323] width 47 height 26
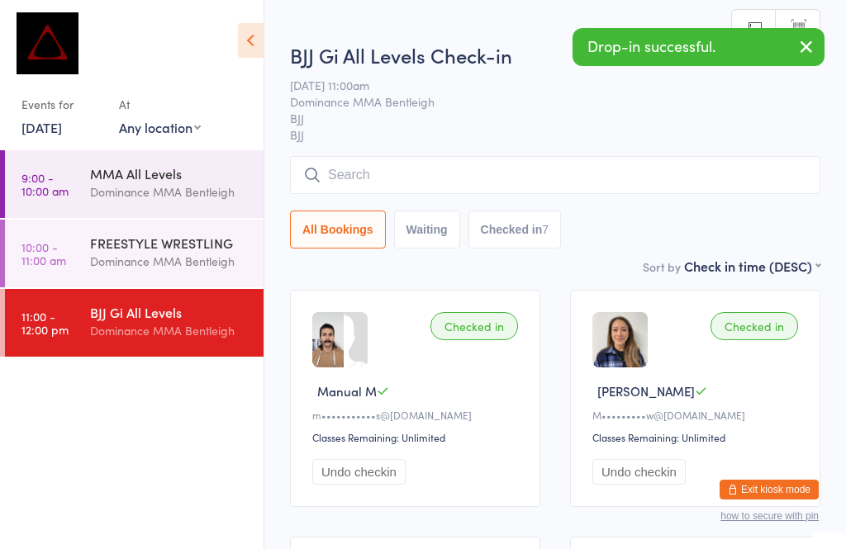
click at [358, 187] on input "search" at bounding box center [555, 175] width 530 height 38
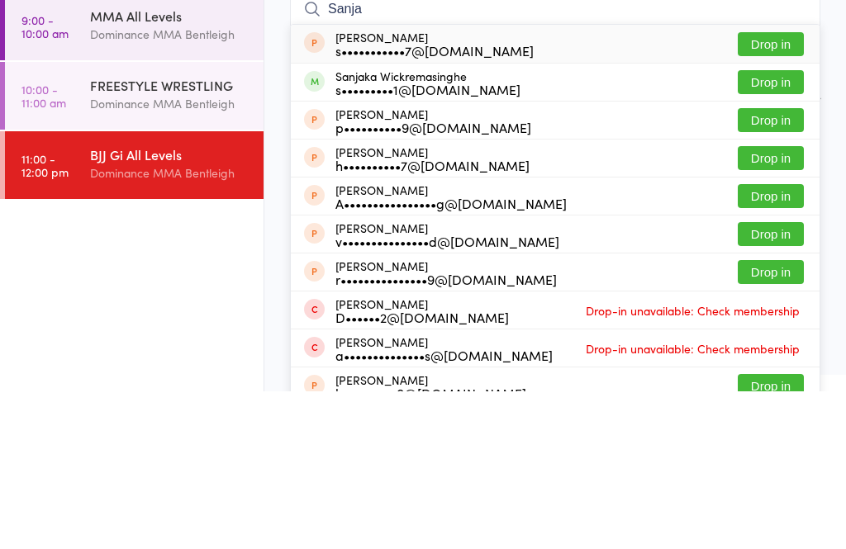
type input "Sanja"
click at [748, 228] on button "Drop in" at bounding box center [770, 240] width 66 height 24
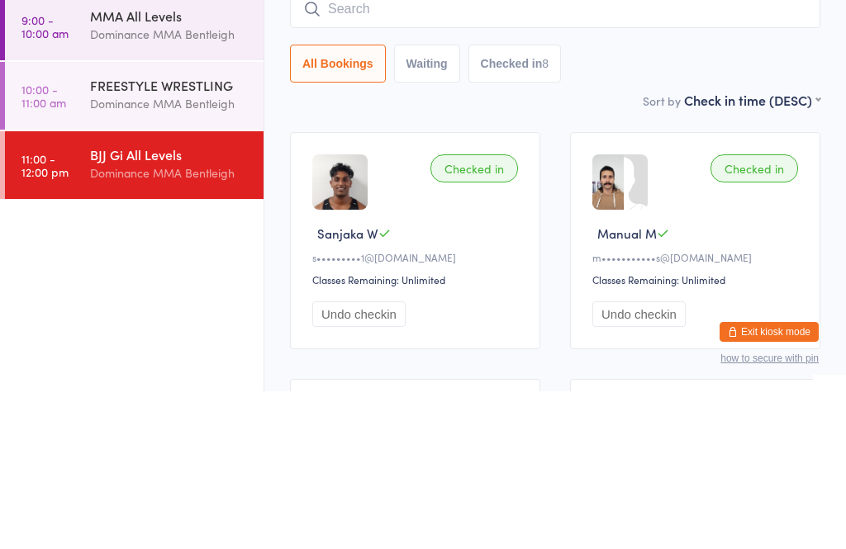
scroll to position [158, 0]
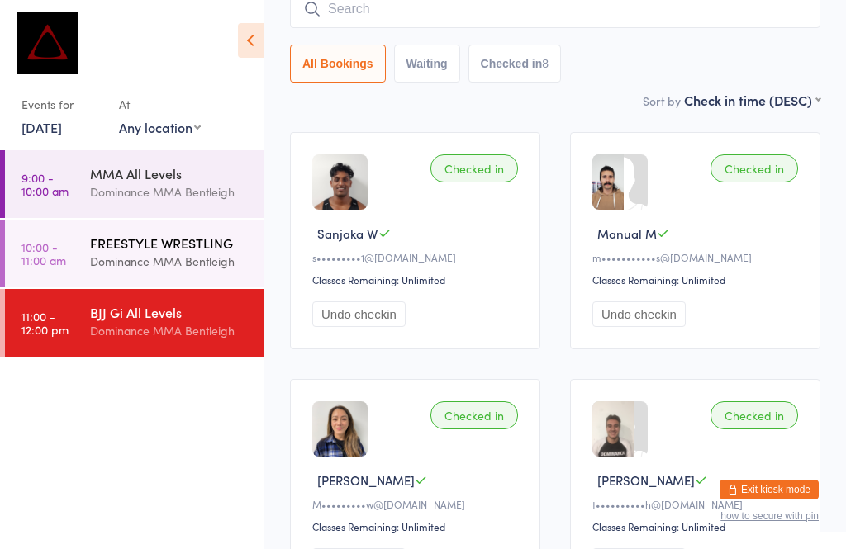
click at [121, 283] on div "FREESTYLE WRESTLING Dominance MMA Bentleigh" at bounding box center [176, 252] width 173 height 65
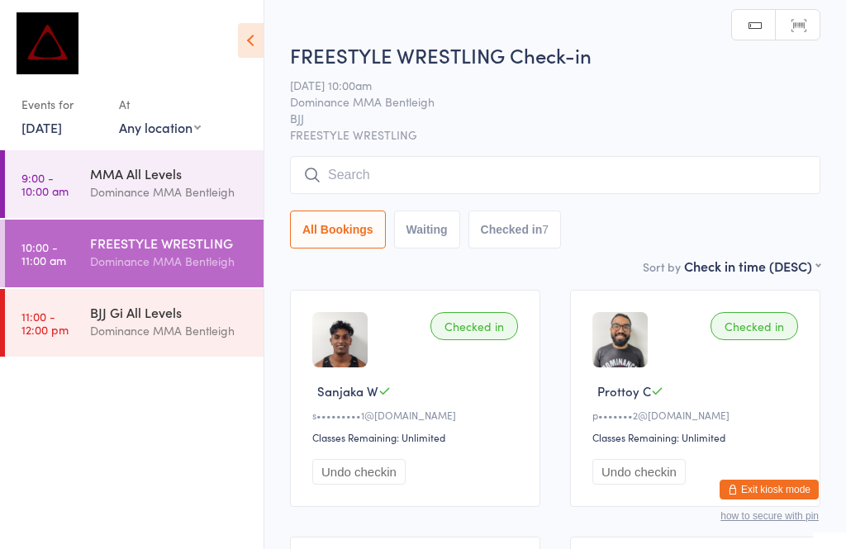
click at [367, 181] on input "search" at bounding box center [555, 175] width 530 height 38
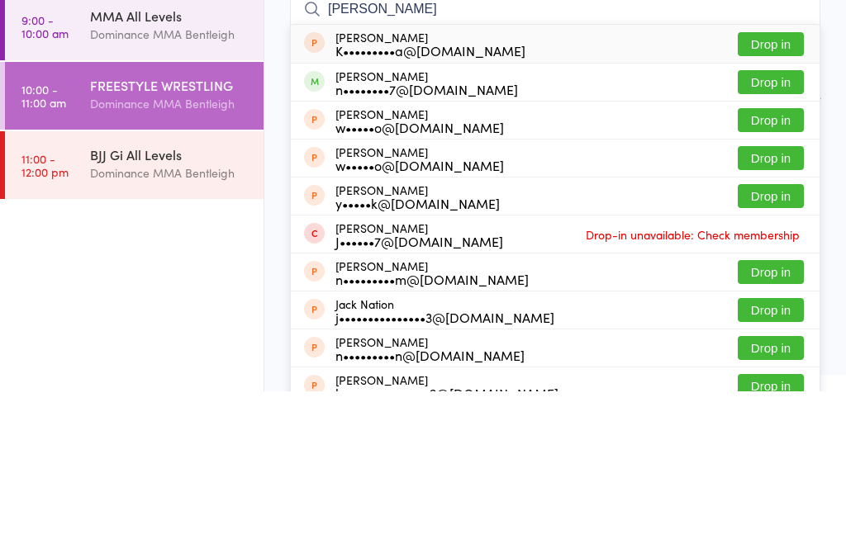
type input "[PERSON_NAME]"
click at [765, 228] on button "Drop in" at bounding box center [770, 240] width 66 height 24
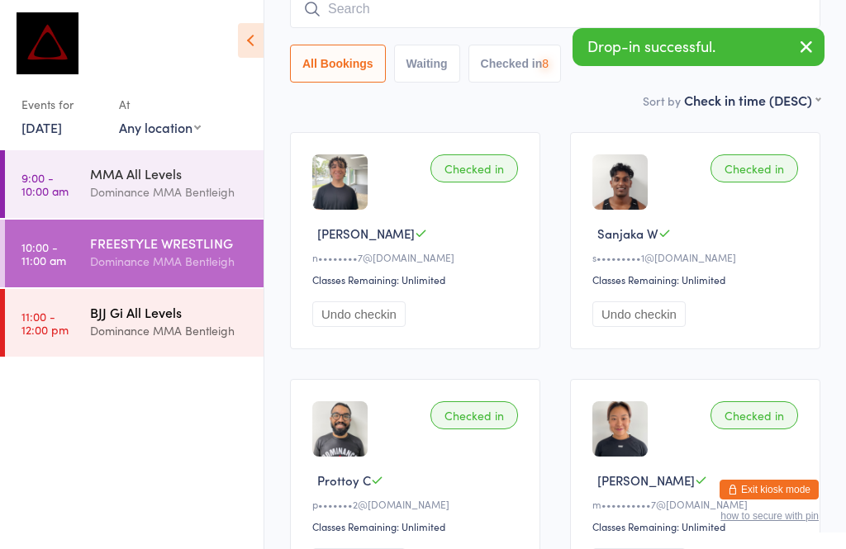
click at [134, 344] on div "BJJ Gi All Levels Dominance MMA Bentleigh" at bounding box center [176, 321] width 173 height 65
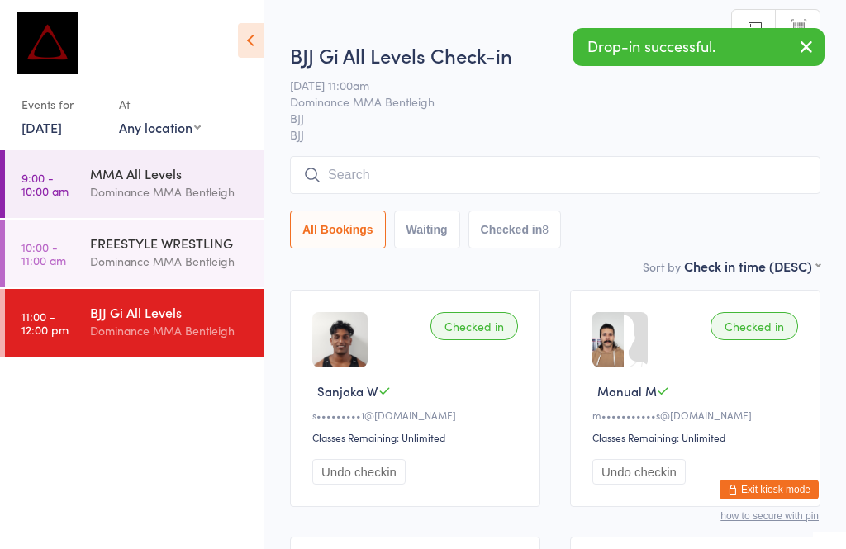
click at [403, 192] on input "search" at bounding box center [555, 175] width 530 height 38
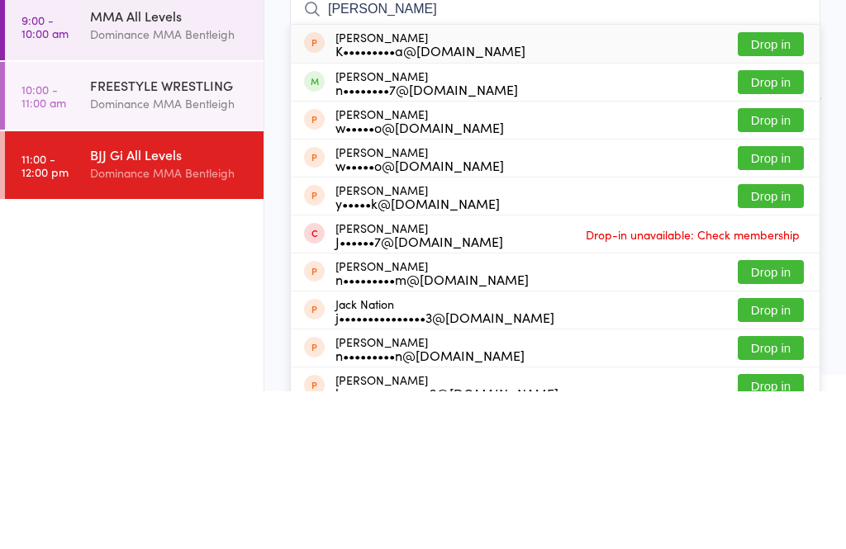
type input "[PERSON_NAME]"
click at [764, 228] on button "Drop in" at bounding box center [770, 240] width 66 height 24
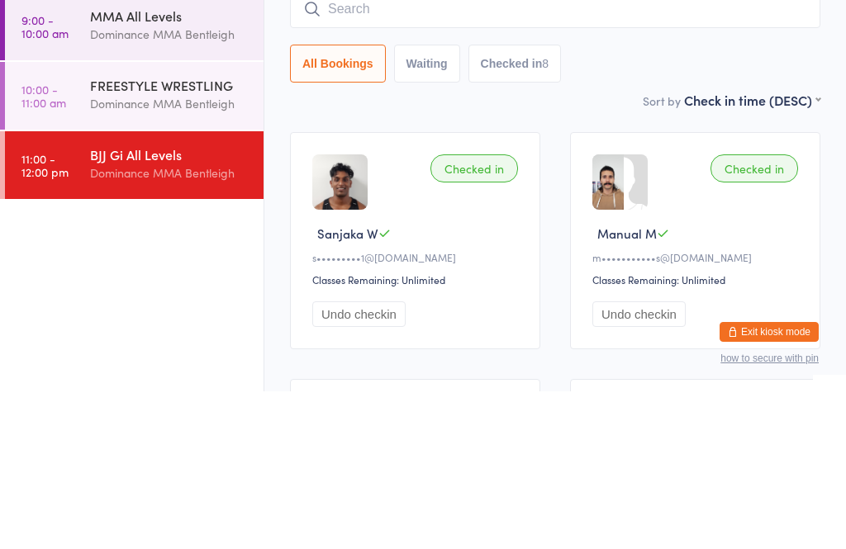
scroll to position [158, 0]
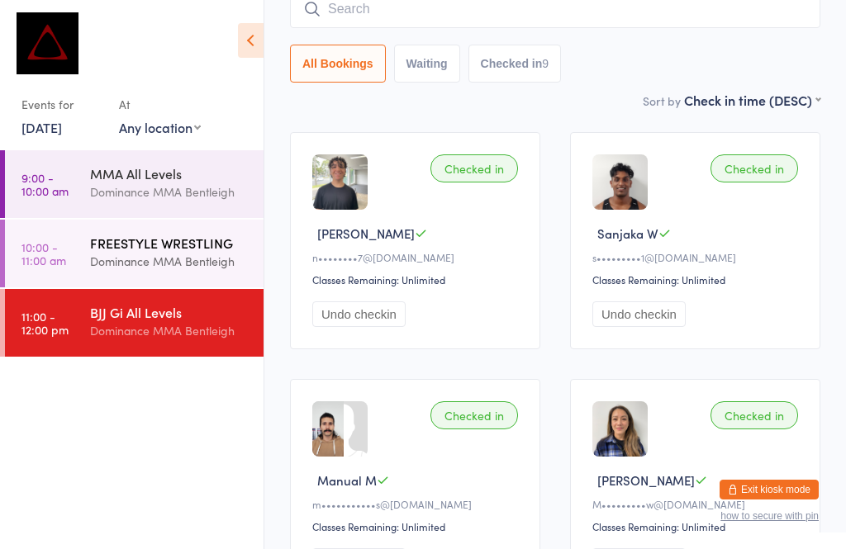
click at [173, 251] on div "FREESTYLE WRESTLING" at bounding box center [169, 243] width 159 height 18
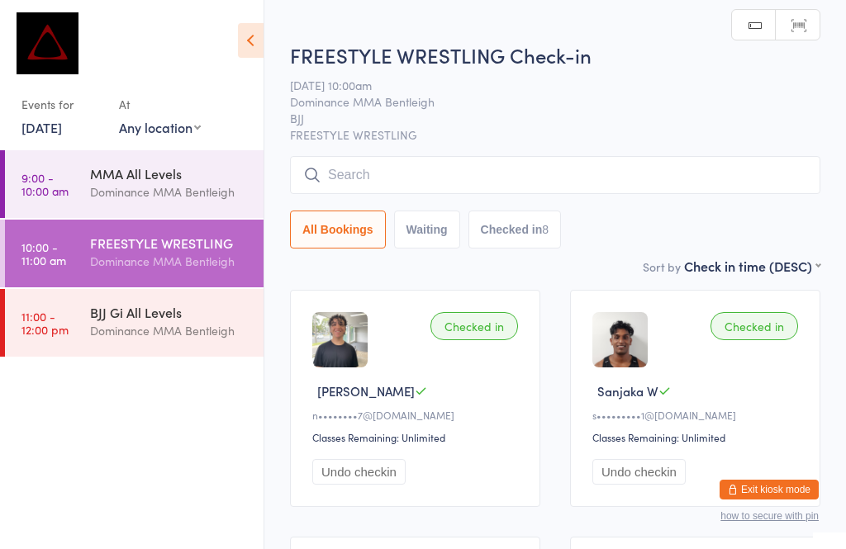
click at [374, 183] on input "search" at bounding box center [555, 175] width 530 height 38
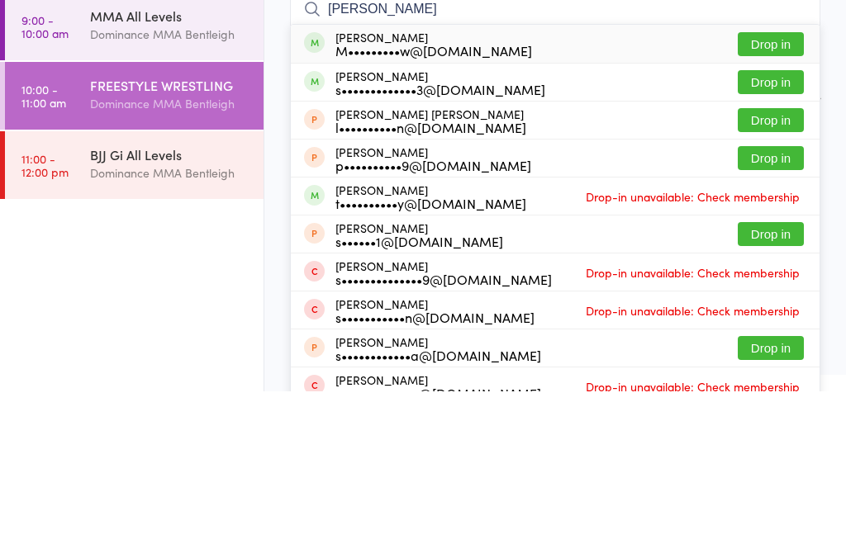
type input "[PERSON_NAME]"
click at [777, 190] on button "Drop in" at bounding box center [770, 202] width 66 height 24
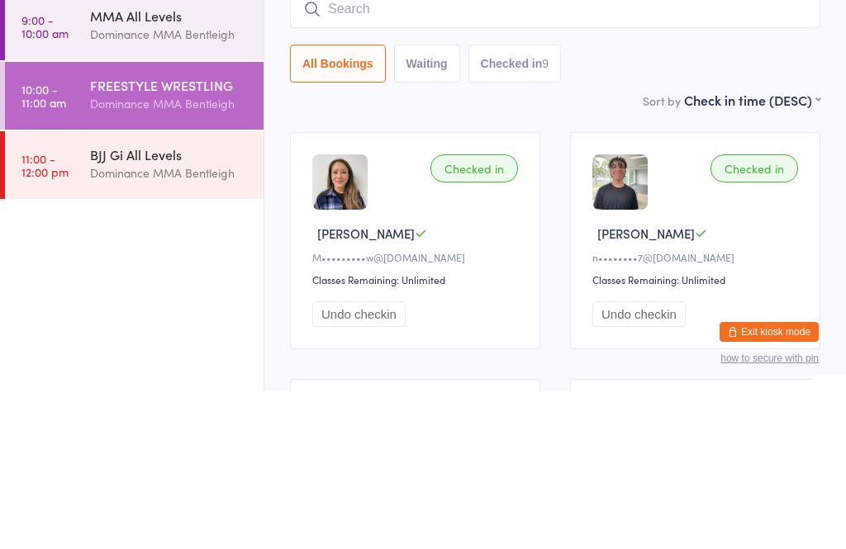
click at [183, 234] on div "FREESTYLE WRESTLING" at bounding box center [169, 243] width 159 height 18
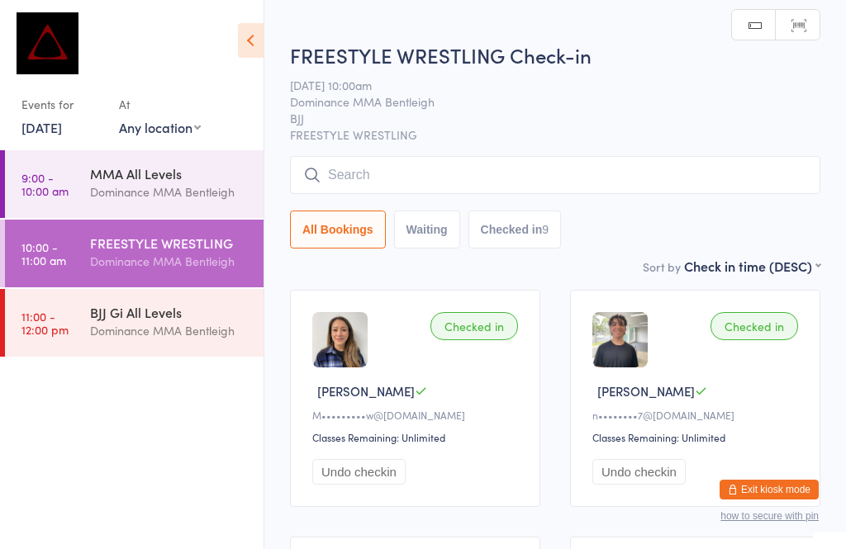
click at [457, 159] on input "search" at bounding box center [555, 175] width 530 height 38
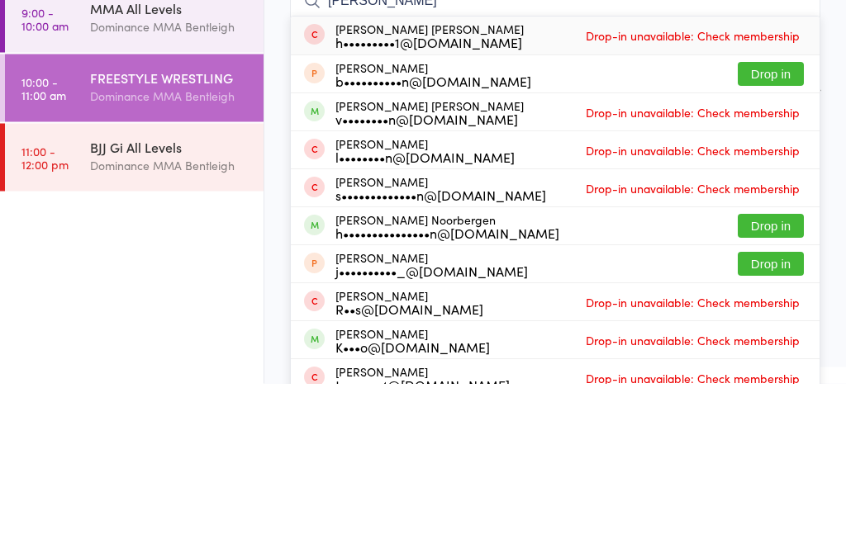
type input "[PERSON_NAME]"
click at [767, 380] on button "Drop in" at bounding box center [770, 392] width 66 height 24
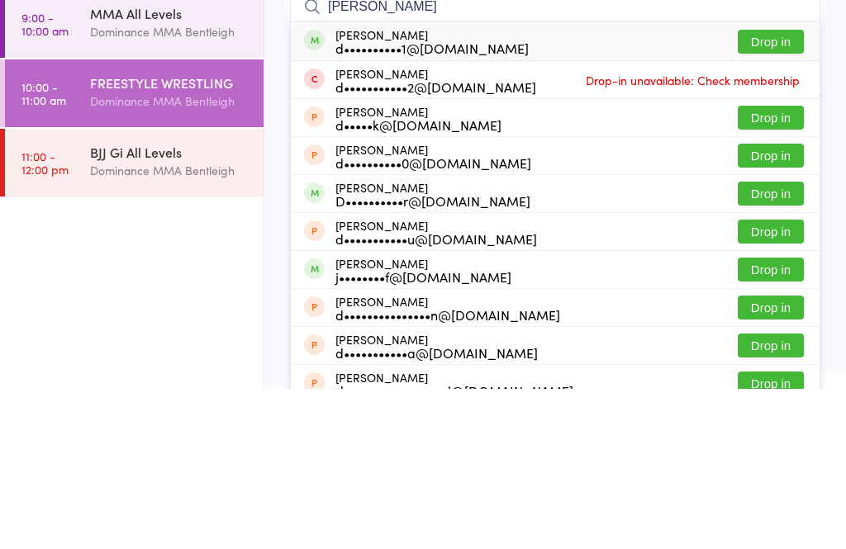
type input "[PERSON_NAME]"
click at [755, 182] on div "[PERSON_NAME] d••••••••••1@[DOMAIN_NAME] Drop in" at bounding box center [555, 201] width 528 height 38
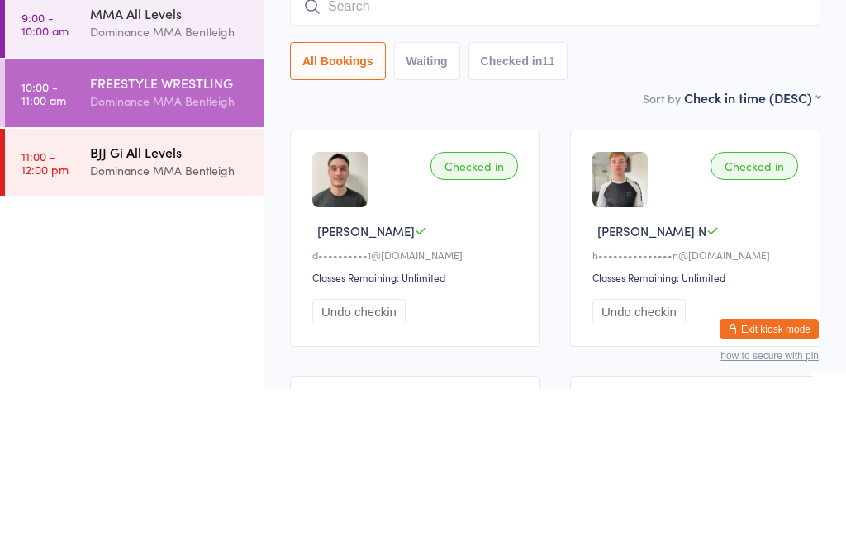
click at [134, 321] on div "Dominance MMA Bentleigh" at bounding box center [169, 330] width 159 height 19
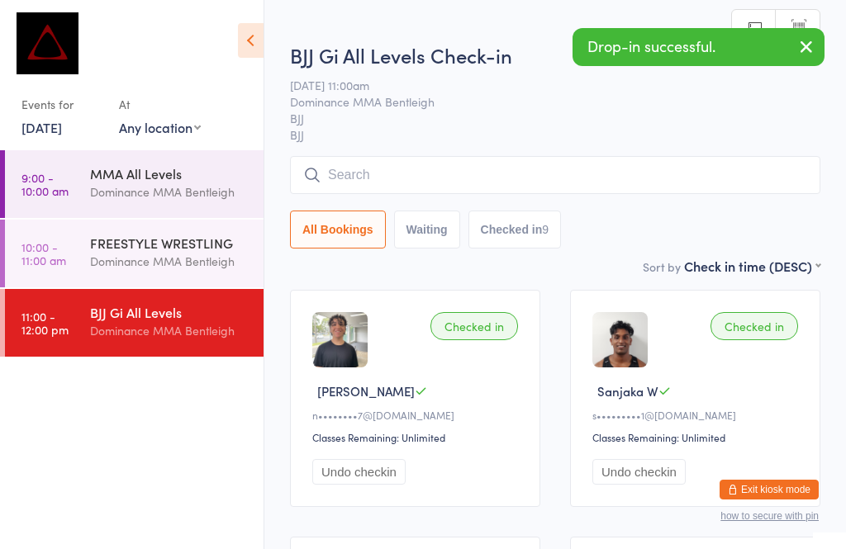
click at [449, 182] on input "search" at bounding box center [555, 175] width 530 height 38
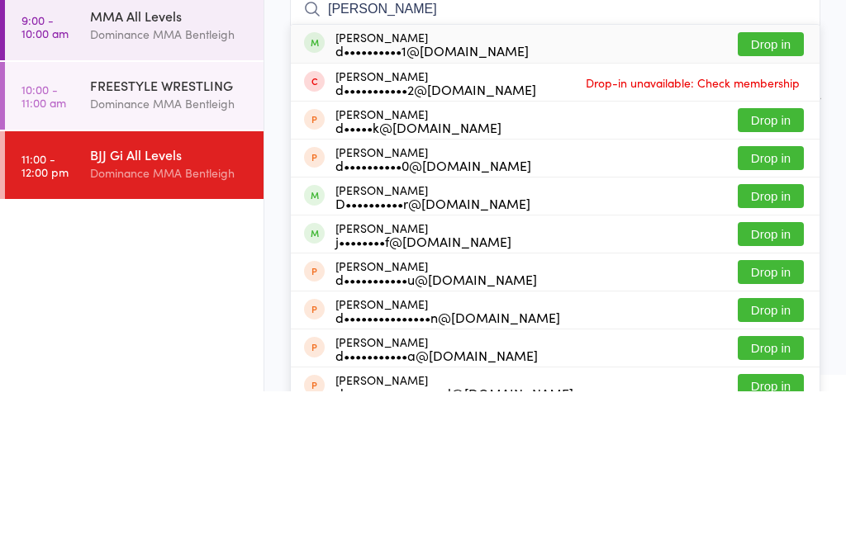
type input "[PERSON_NAME]"
click at [772, 190] on button "Drop in" at bounding box center [770, 202] width 66 height 24
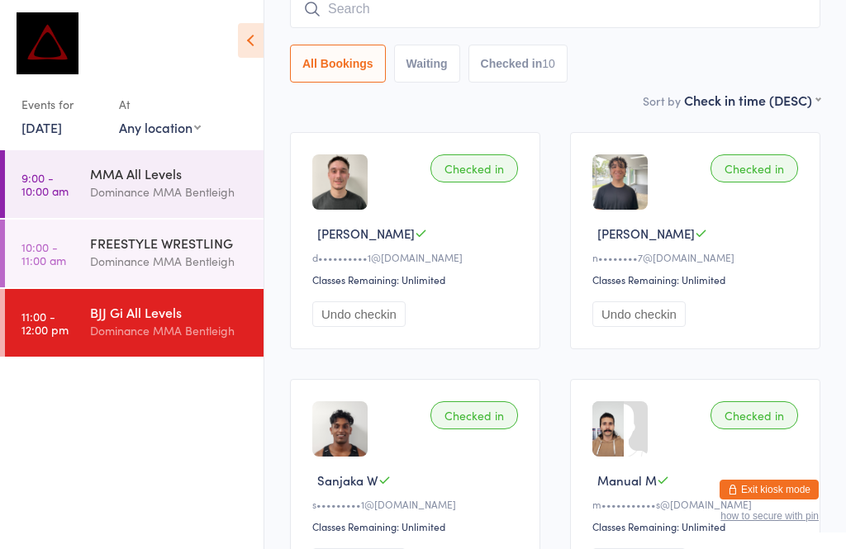
click at [404, 12] on input "search" at bounding box center [555, 9] width 530 height 38
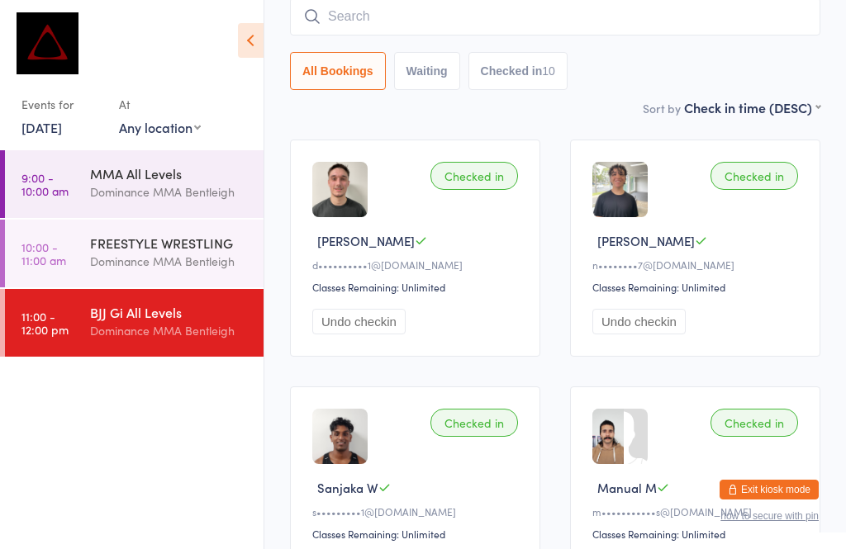
scroll to position [149, 0]
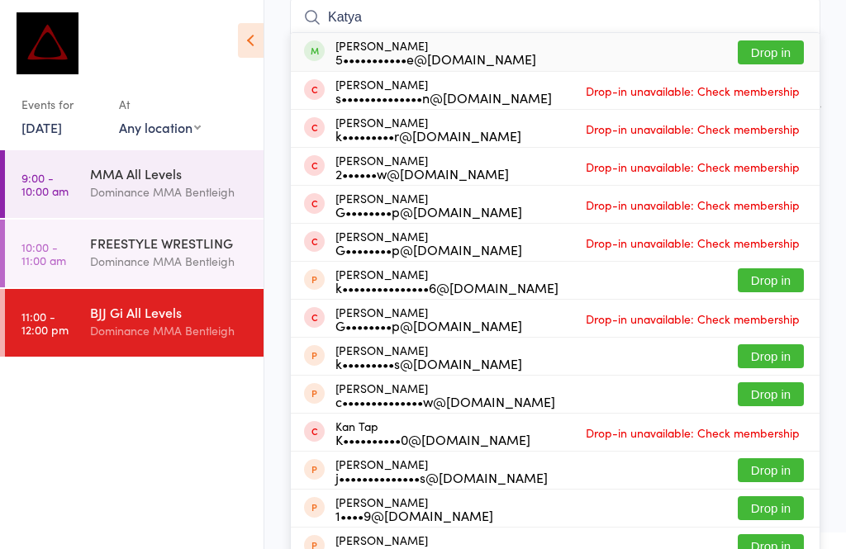
type input "Katya"
click at [471, 59] on div "5•••••••••••e@[DOMAIN_NAME]" at bounding box center [435, 58] width 201 height 13
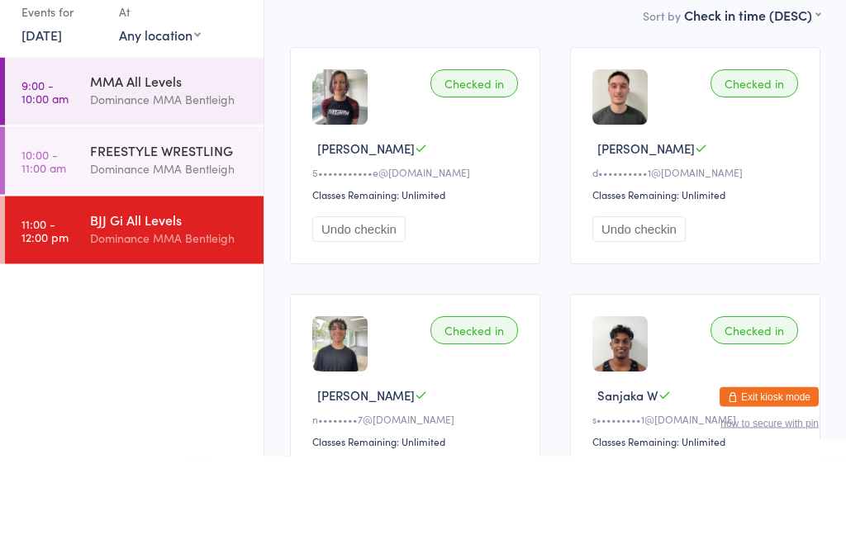
scroll to position [147, 0]
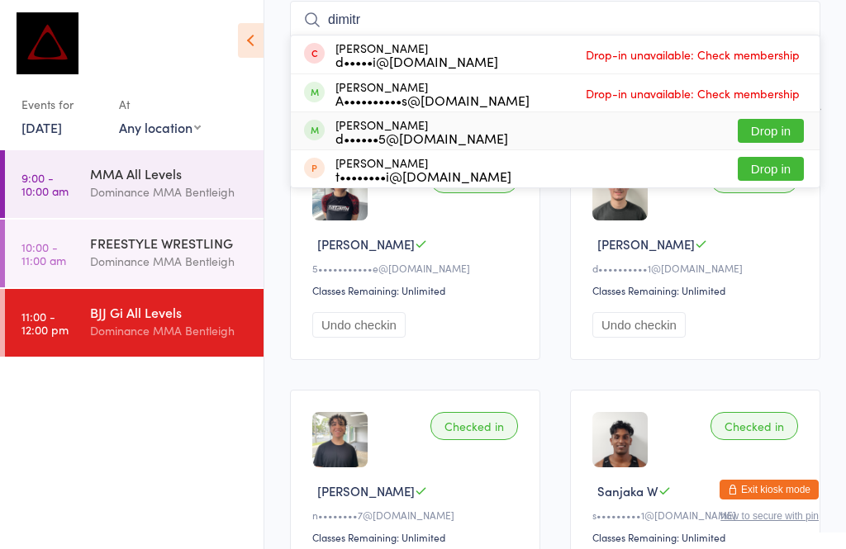
type input "dimitr"
click at [763, 128] on button "Drop in" at bounding box center [770, 131] width 66 height 24
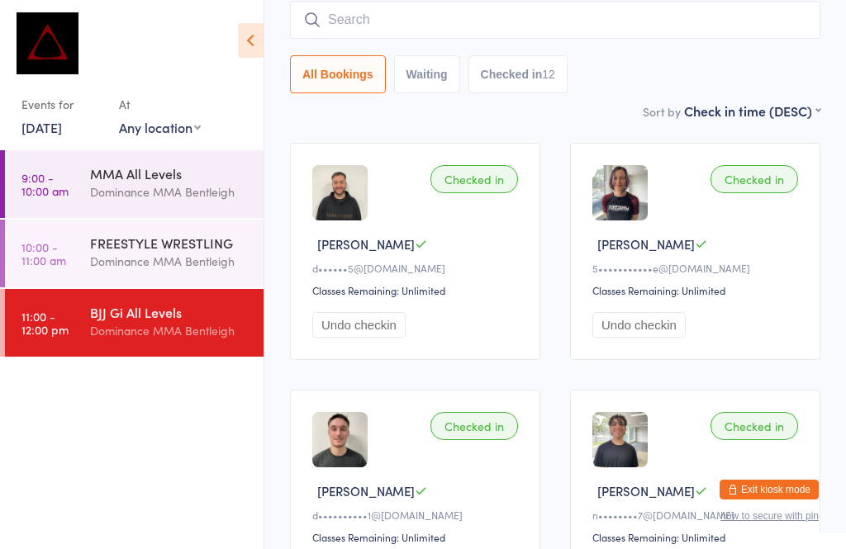
click at [702, 18] on input "search" at bounding box center [555, 20] width 530 height 38
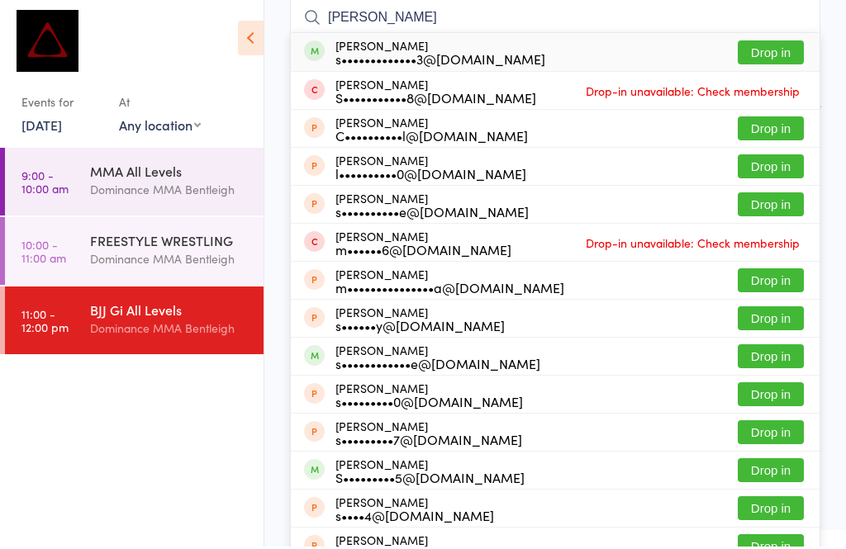
type input "[PERSON_NAME]"
click at [780, 56] on button "Drop in" at bounding box center [770, 55] width 66 height 24
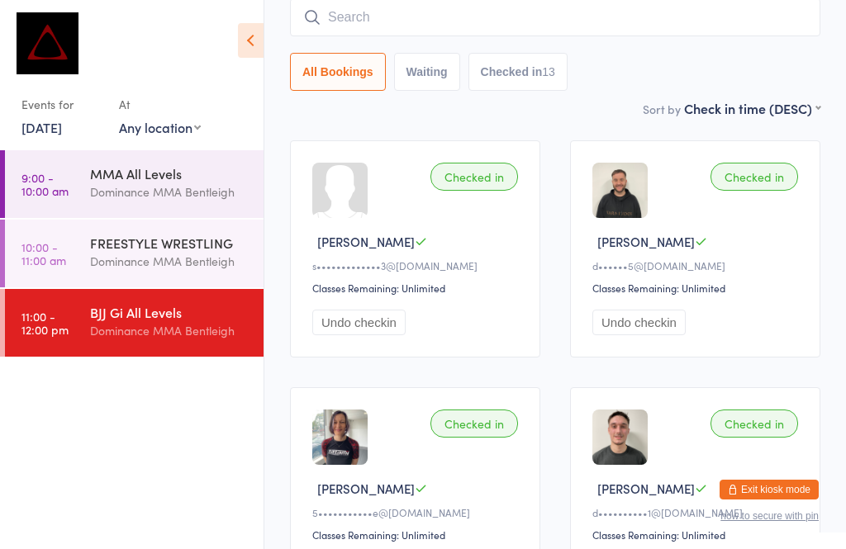
click at [394, 8] on input "search" at bounding box center [555, 17] width 530 height 38
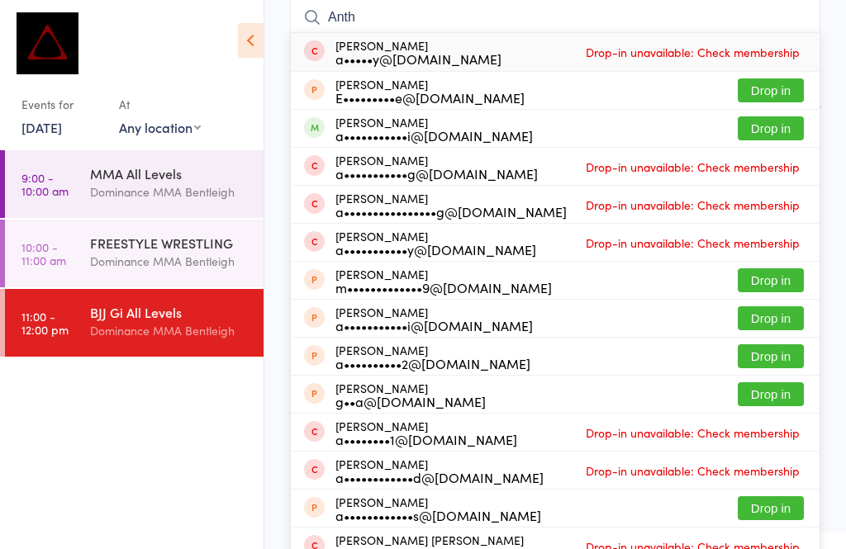
type input "Anth"
click at [770, 131] on button "Drop in" at bounding box center [770, 128] width 66 height 24
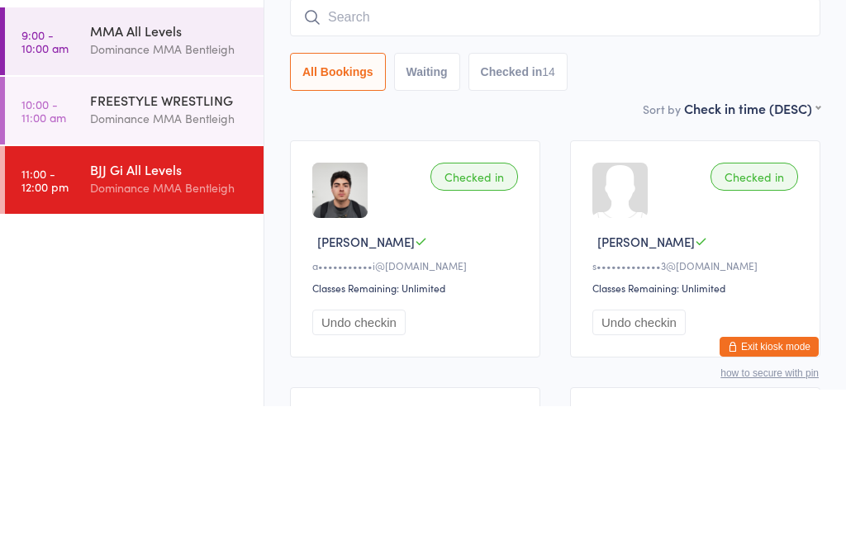
scroll to position [0, 0]
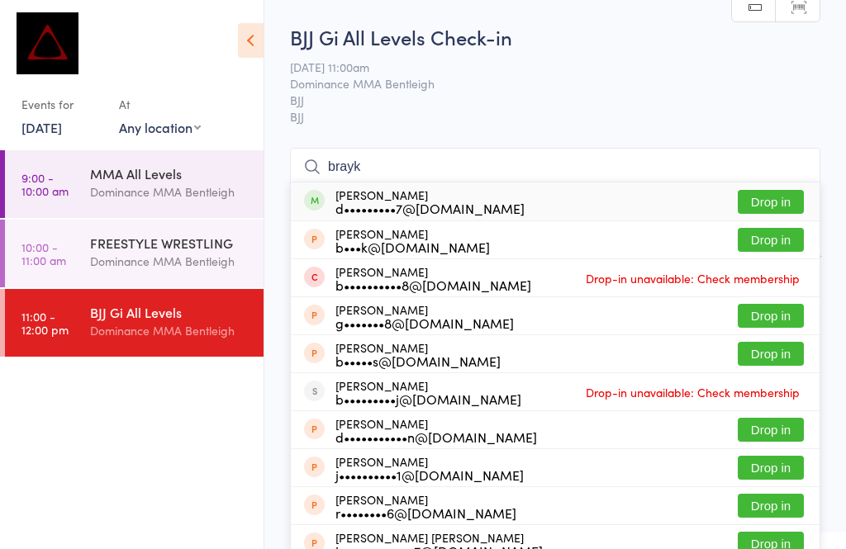
type input "brayk"
click at [770, 200] on button "Drop in" at bounding box center [770, 202] width 66 height 24
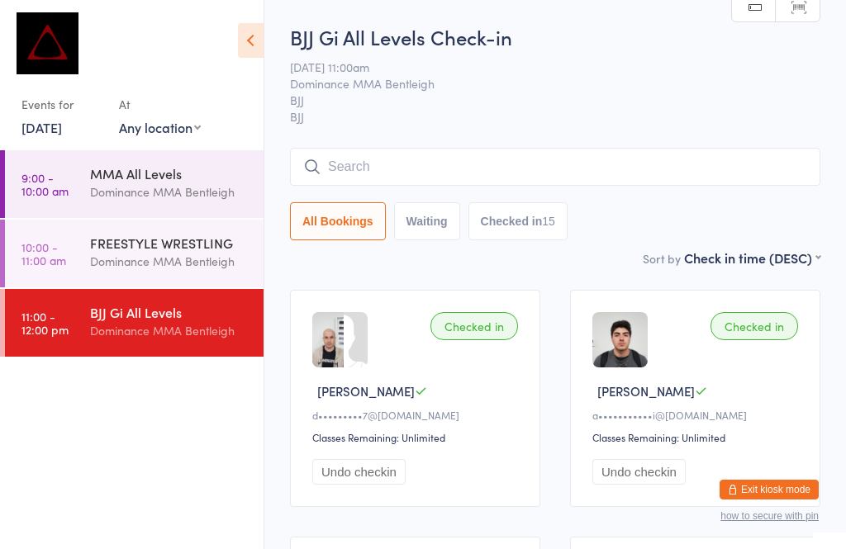
click at [507, 156] on input "search" at bounding box center [555, 167] width 530 height 38
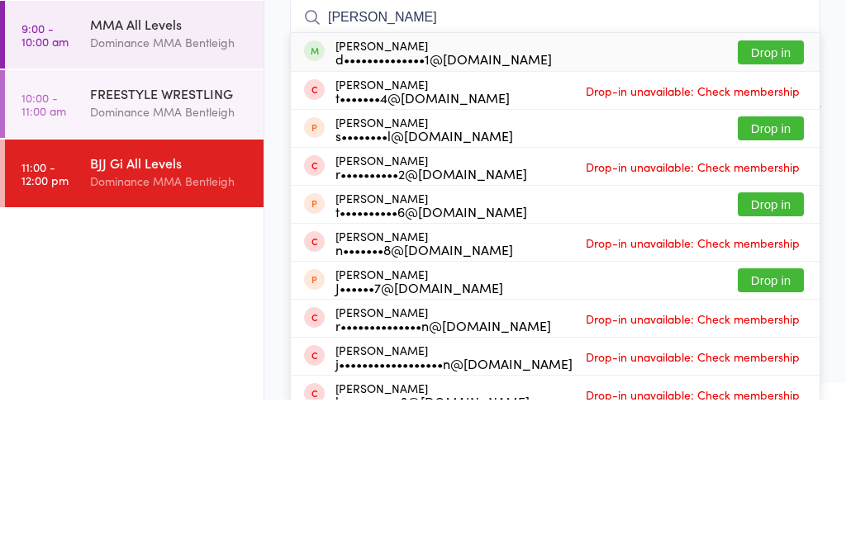
type input "[PERSON_NAME]"
click at [767, 190] on button "Drop in" at bounding box center [770, 202] width 66 height 24
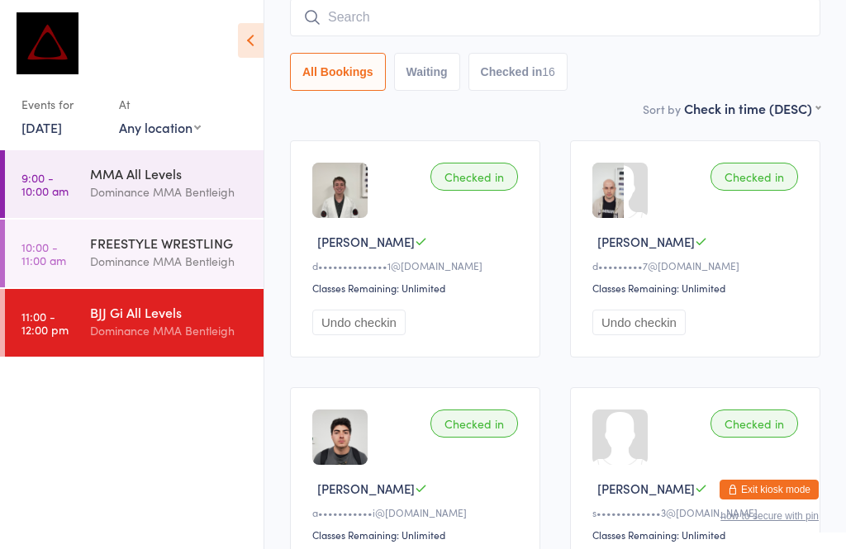
click at [395, 17] on input "search" at bounding box center [555, 17] width 530 height 38
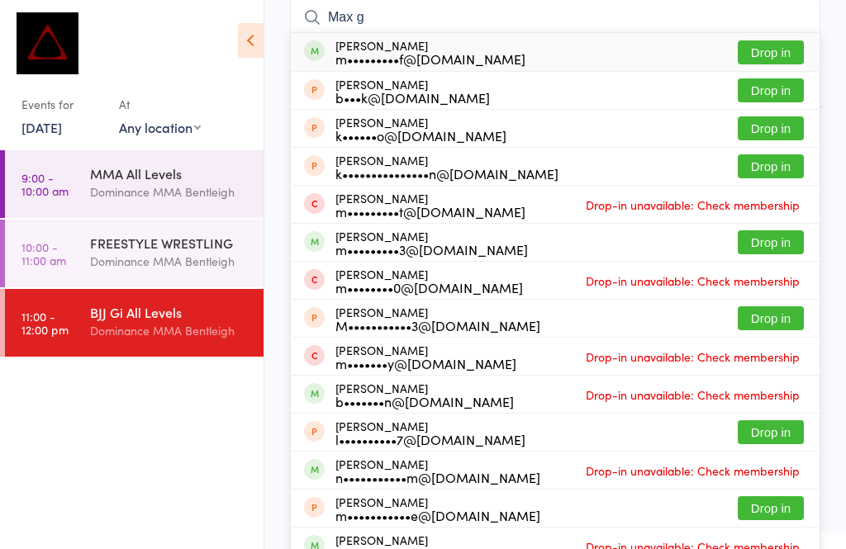
type input "Max g"
click at [766, 45] on button "Drop in" at bounding box center [770, 52] width 66 height 24
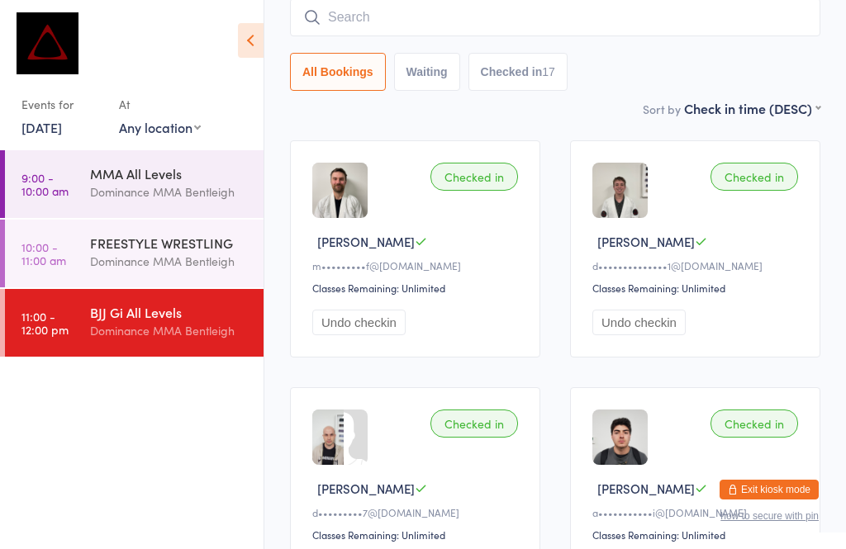
click at [377, 32] on input "search" at bounding box center [555, 17] width 530 height 38
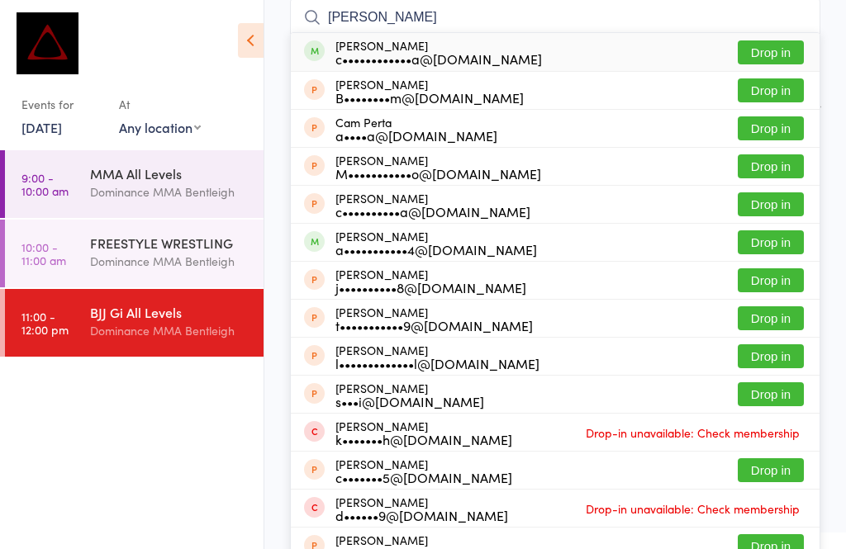
type input "[PERSON_NAME]"
click at [765, 54] on button "Drop in" at bounding box center [770, 52] width 66 height 24
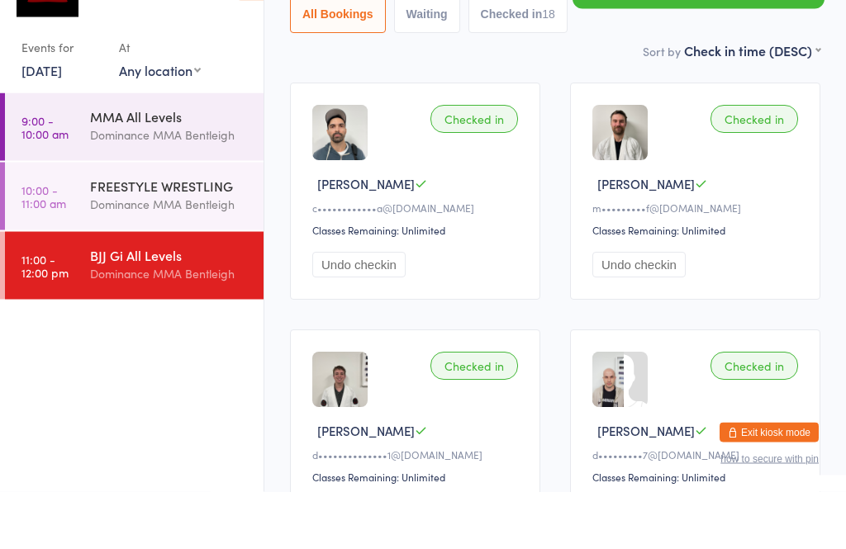
scroll to position [207, 0]
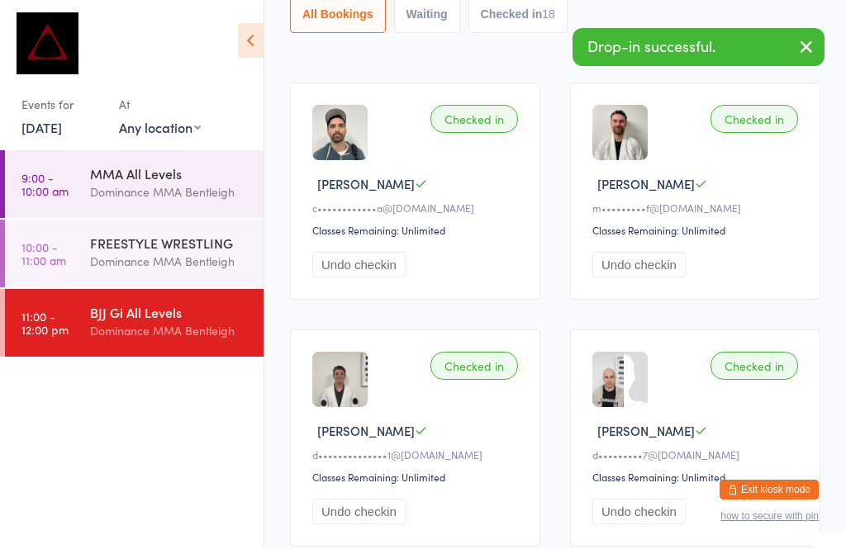
click at [261, 470] on ul "9:00 - 10:00 am MMA All Levels Dominance MMA Bentleigh 10:00 - 11:00 am FREESTY…" at bounding box center [131, 349] width 263 height 399
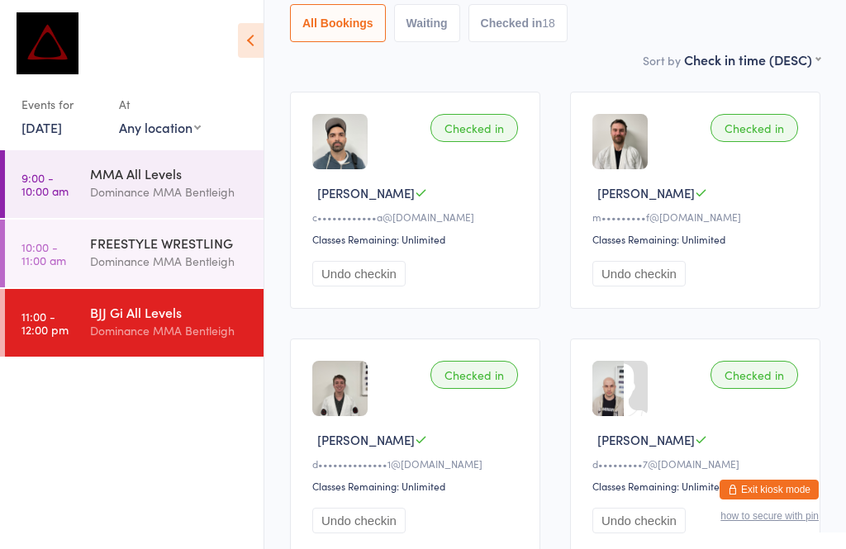
scroll to position [0, 0]
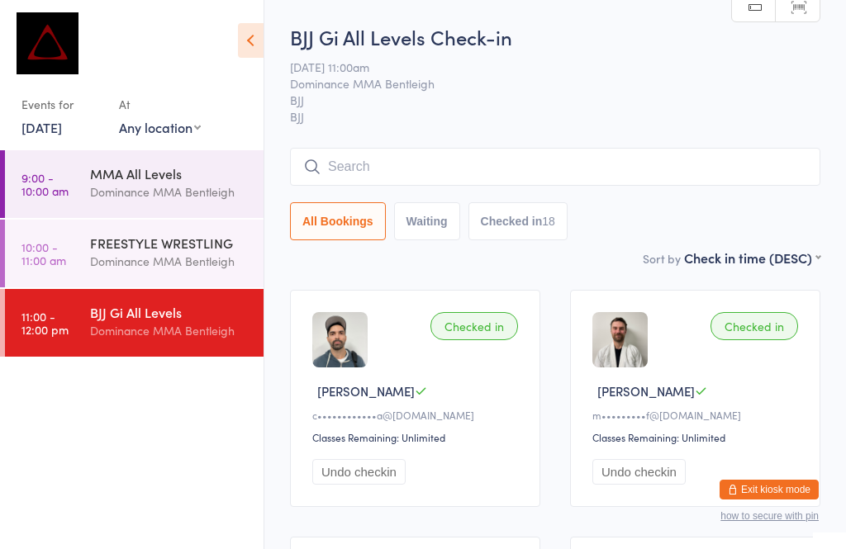
click at [382, 141] on div "BJJ Gi All Levels Check-in [DATE] 11:00am Dominance MMA Bentleigh BJJ BJJ Manua…" at bounding box center [555, 135] width 530 height 225
click at [385, 163] on input "search" at bounding box center [555, 167] width 530 height 38
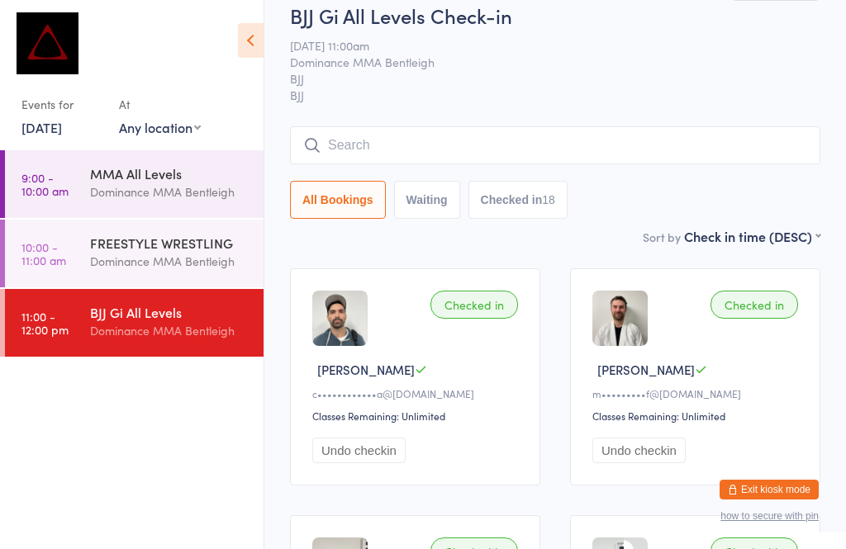
scroll to position [16, 0]
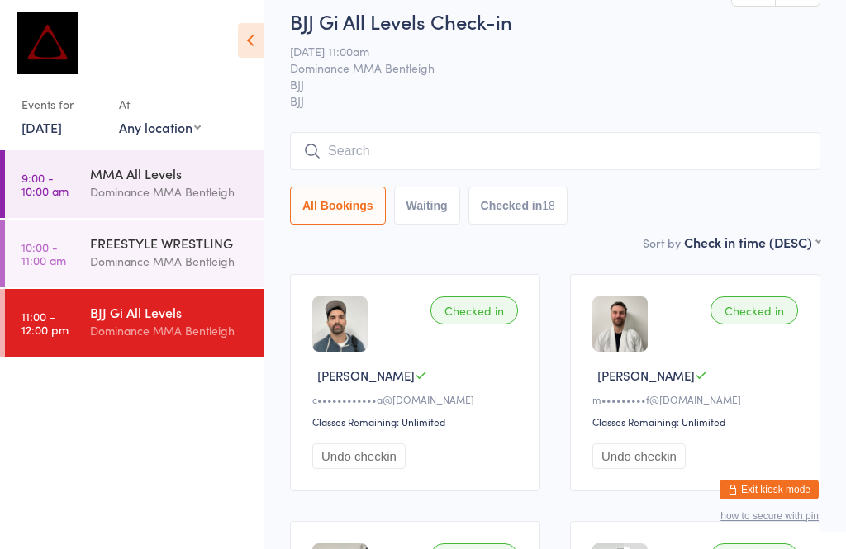
click at [381, 163] on input "search" at bounding box center [555, 151] width 530 height 38
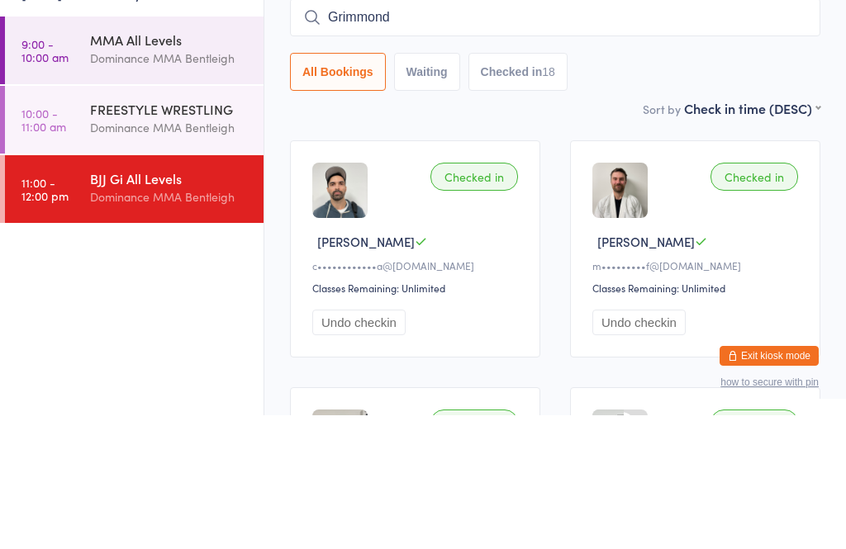
type input "Grimmond"
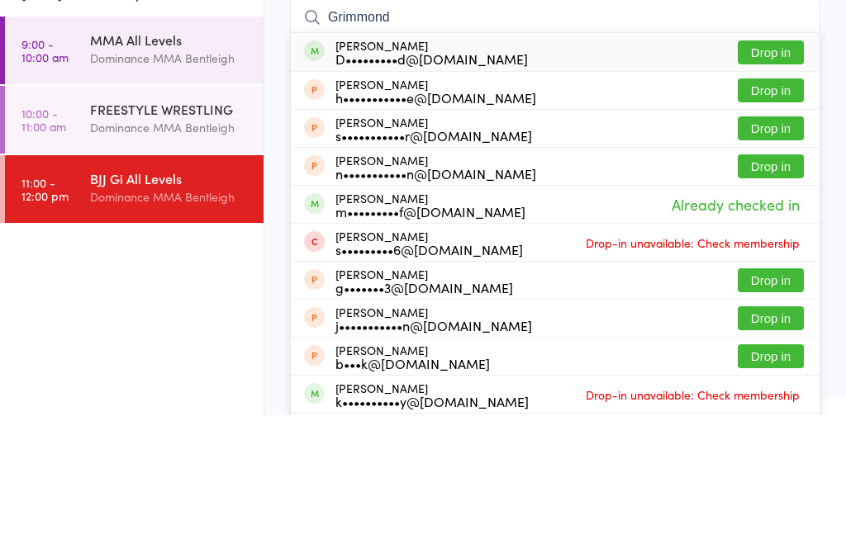
click at [769, 174] on button "Drop in" at bounding box center [770, 186] width 66 height 24
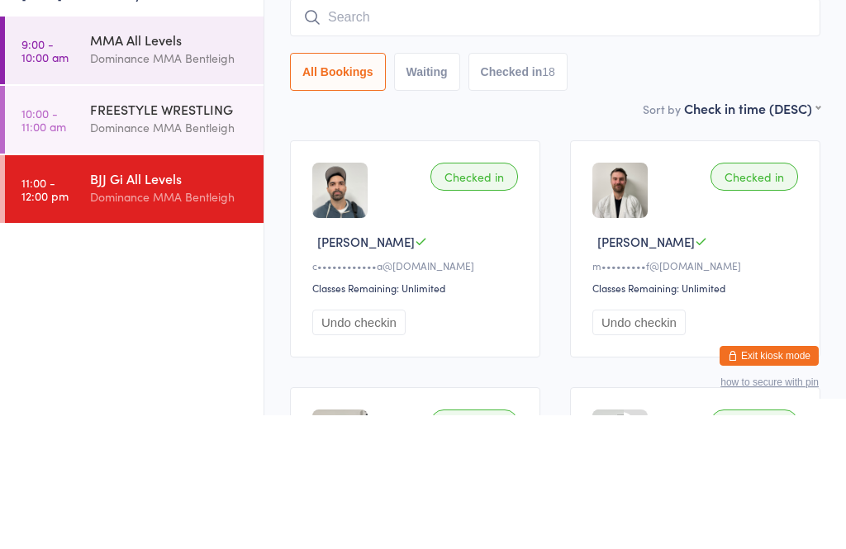
scroll to position [149, 0]
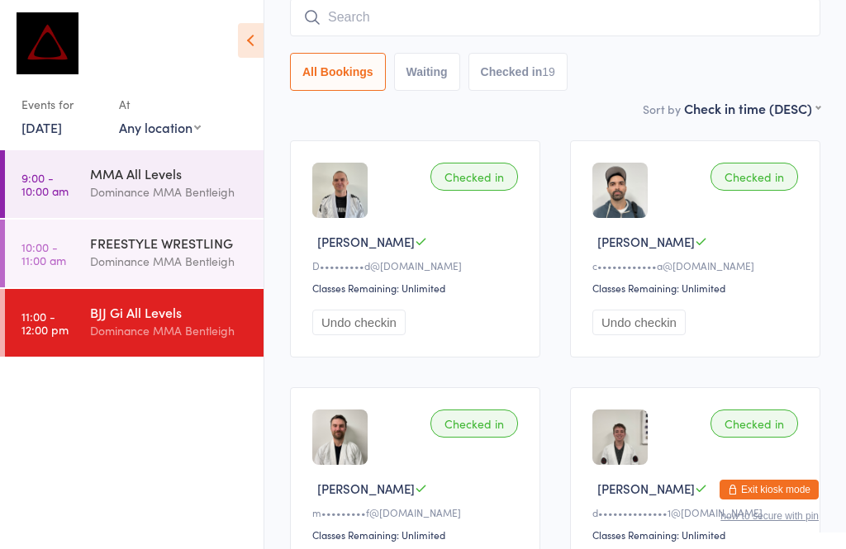
click at [445, 36] on input "search" at bounding box center [555, 17] width 530 height 38
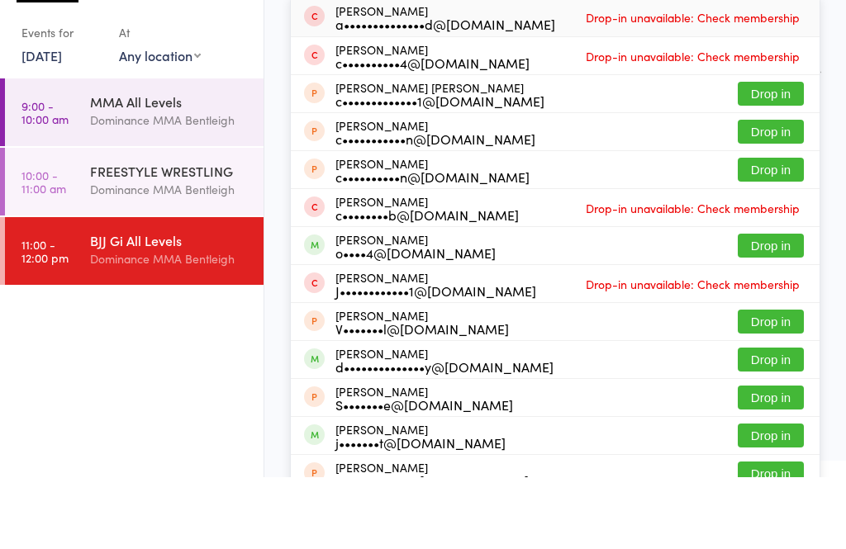
scroll to position [111, 0]
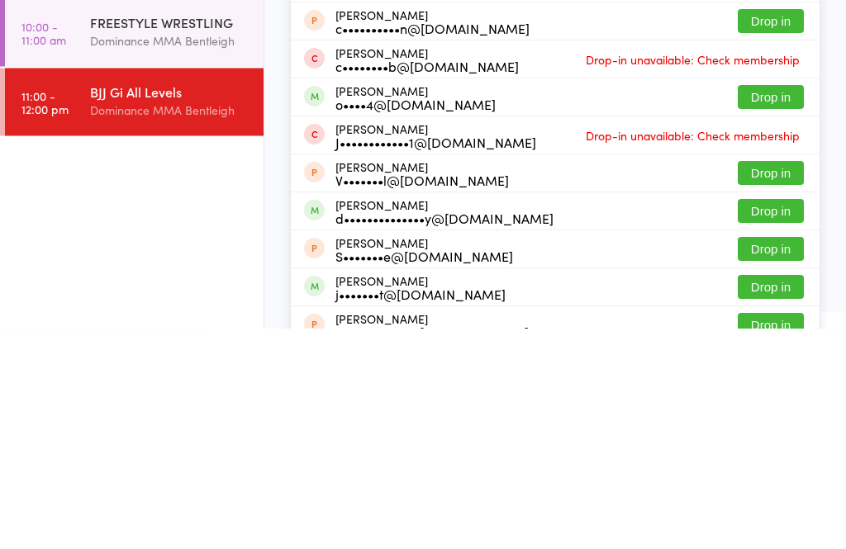
type input "Con"
click at [783, 420] on button "Drop in" at bounding box center [770, 432] width 66 height 24
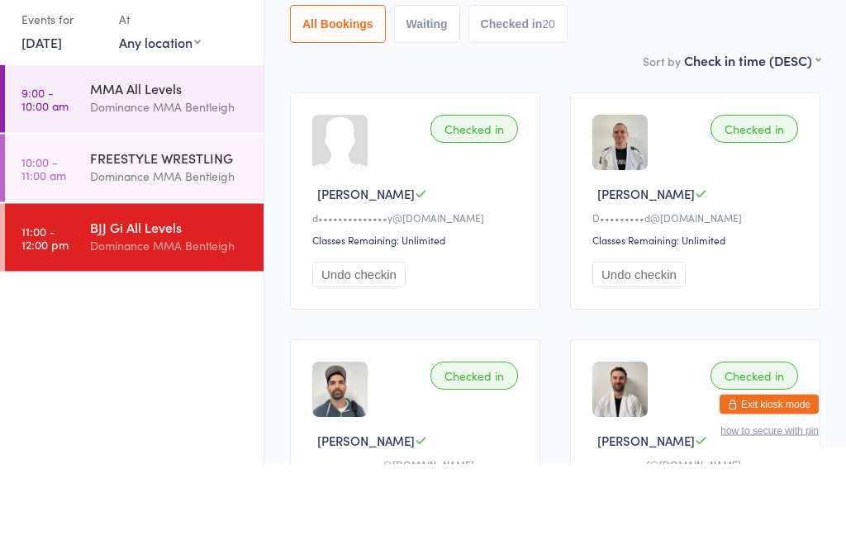
type input "&"
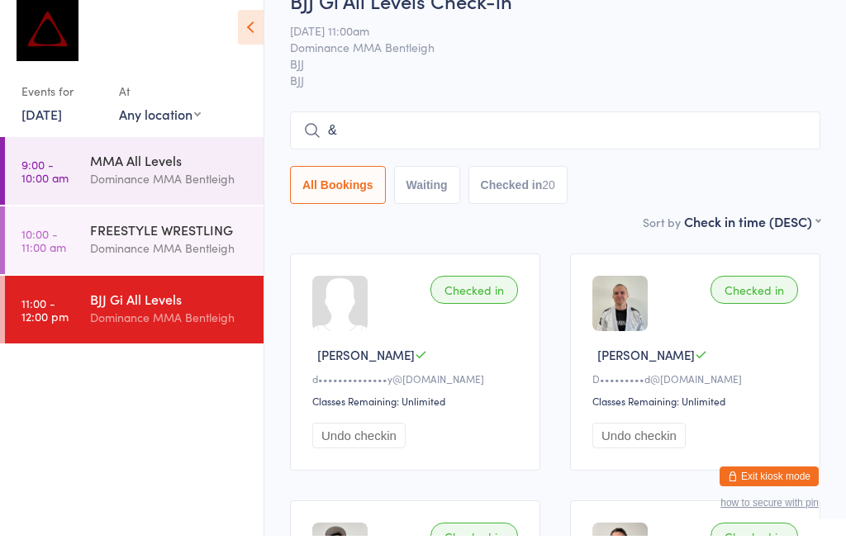
scroll to position [0, 0]
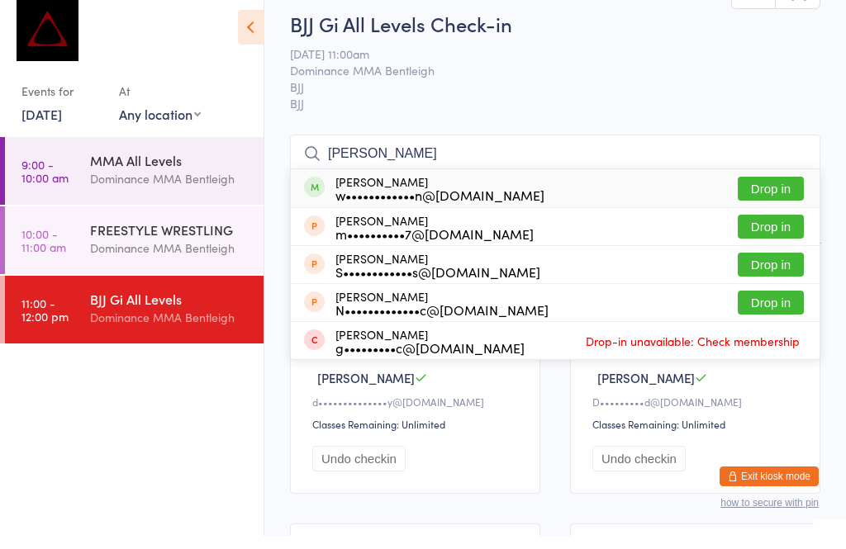
type input "[PERSON_NAME]"
click at [759, 190] on button "Drop in" at bounding box center [770, 202] width 66 height 24
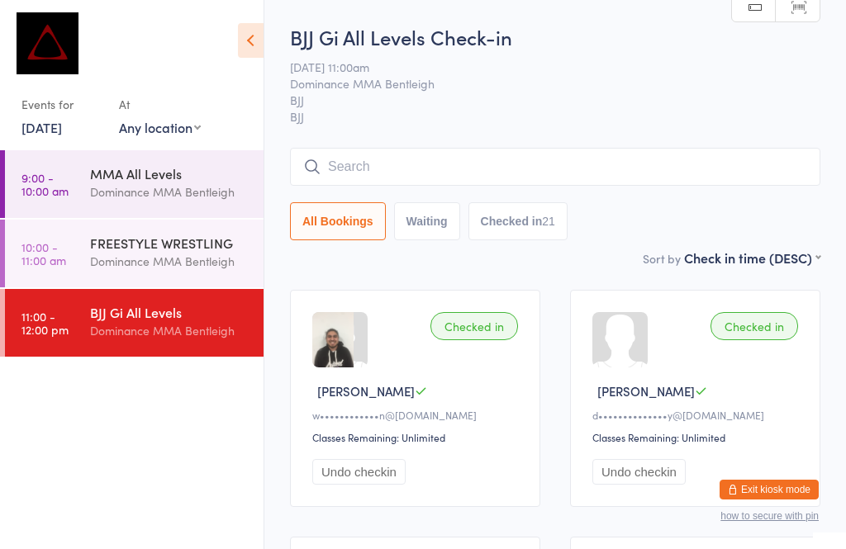
click at [178, 160] on div "MMA All Levels Dominance MMA Bentleigh" at bounding box center [176, 182] width 173 height 65
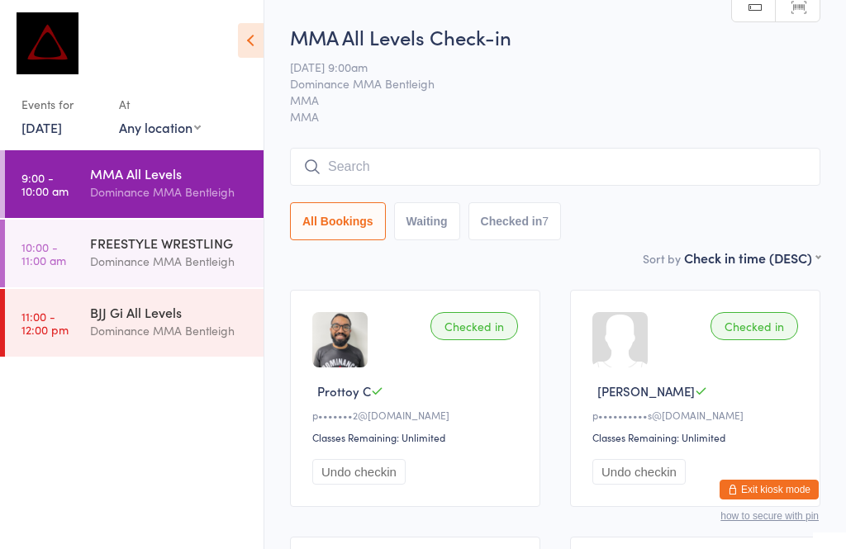
click at [695, 162] on input "search" at bounding box center [555, 167] width 530 height 38
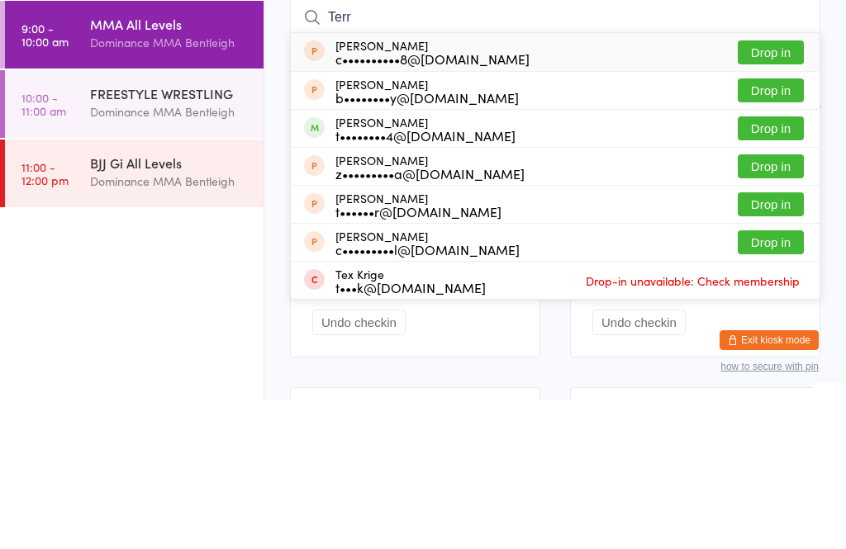
type input "Terr"
click at [775, 266] on button "Drop in" at bounding box center [770, 278] width 66 height 24
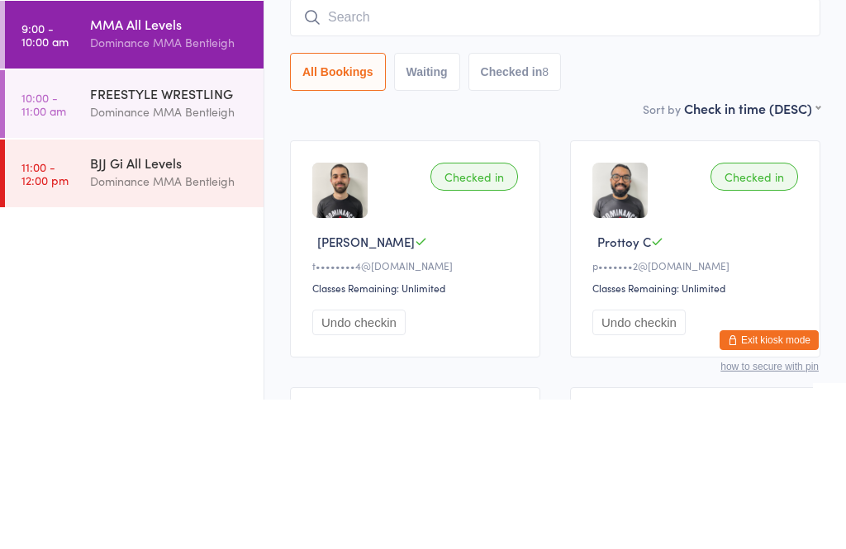
scroll to position [149, 0]
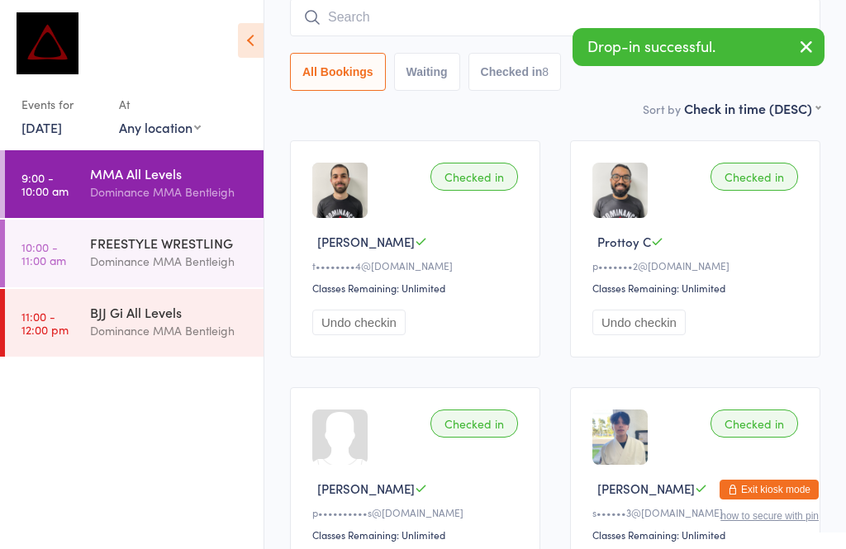
click at [188, 254] on div "Dominance MMA Bentleigh" at bounding box center [169, 261] width 159 height 19
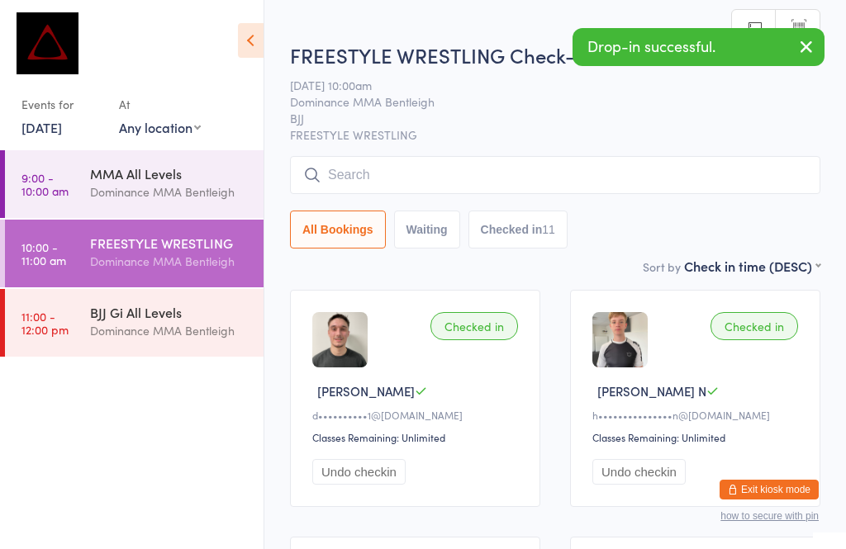
click at [658, 159] on input "search" at bounding box center [555, 175] width 530 height 38
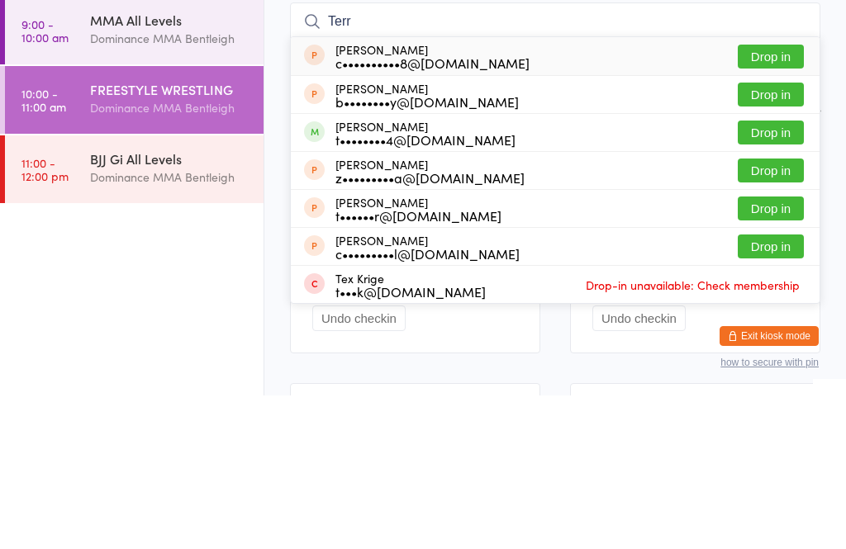
type input "Terr"
click at [784, 274] on button "Drop in" at bounding box center [770, 286] width 66 height 24
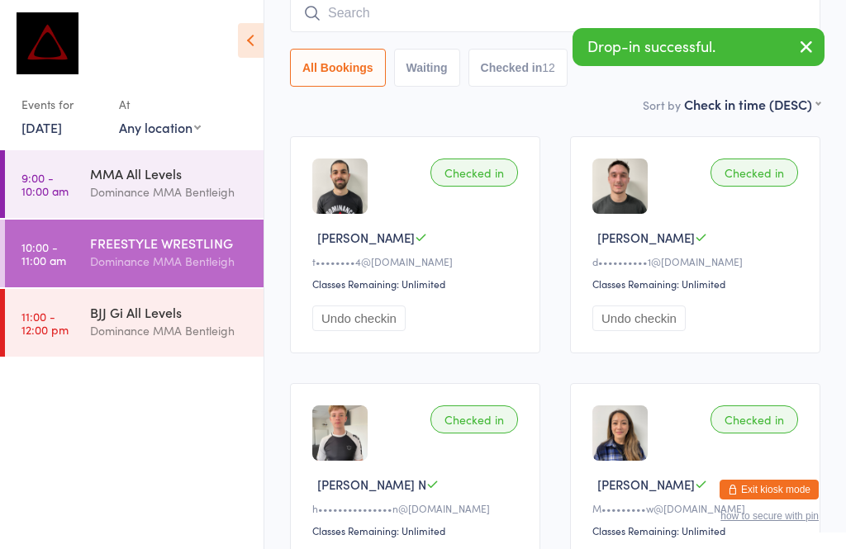
click at [194, 306] on div "BJJ Gi All Levels" at bounding box center [169, 312] width 159 height 18
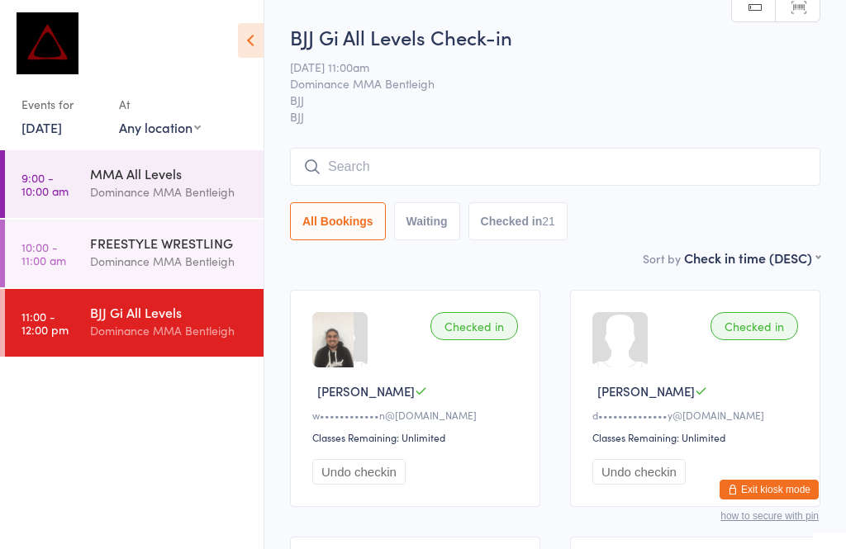
click at [438, 168] on input "search" at bounding box center [555, 167] width 530 height 38
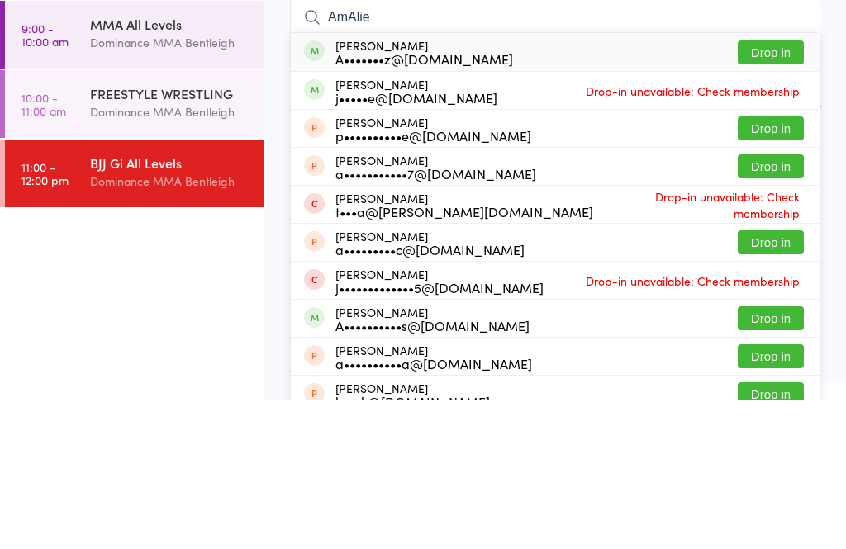
type input "AmAlie"
click at [759, 190] on button "Drop in" at bounding box center [770, 202] width 66 height 24
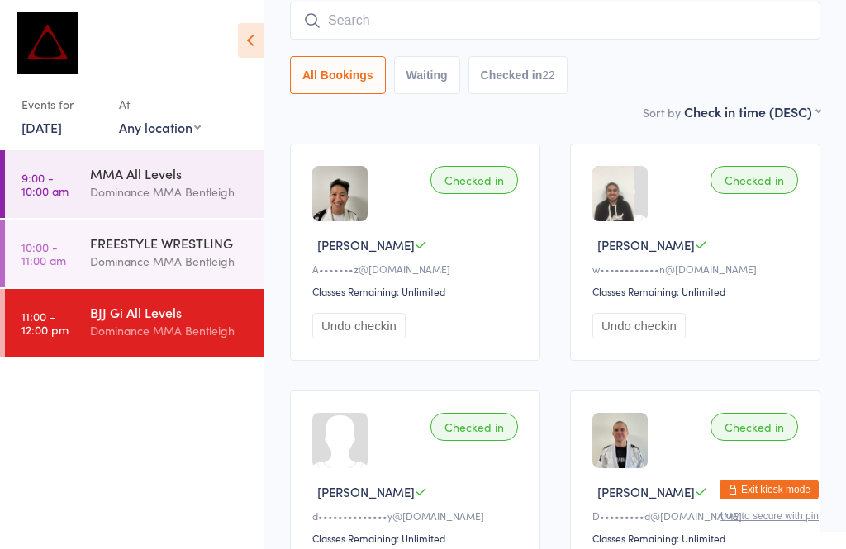
scroll to position [144, 0]
click at [756, 472] on div "Checked in [PERSON_NAME]•••••••••d@[DOMAIN_NAME] Classes Remaining: Unlimited U…" at bounding box center [695, 500] width 250 height 217
